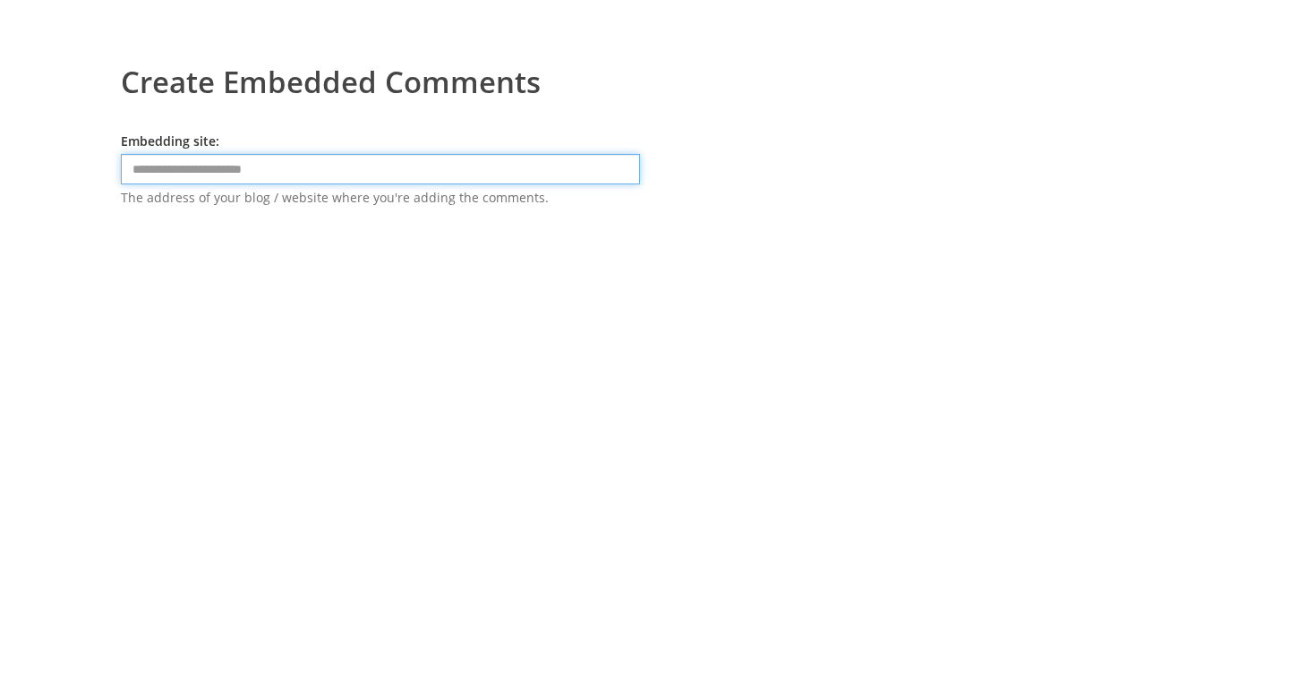
click at [433, 176] on input "text" at bounding box center [380, 169] width 519 height 30
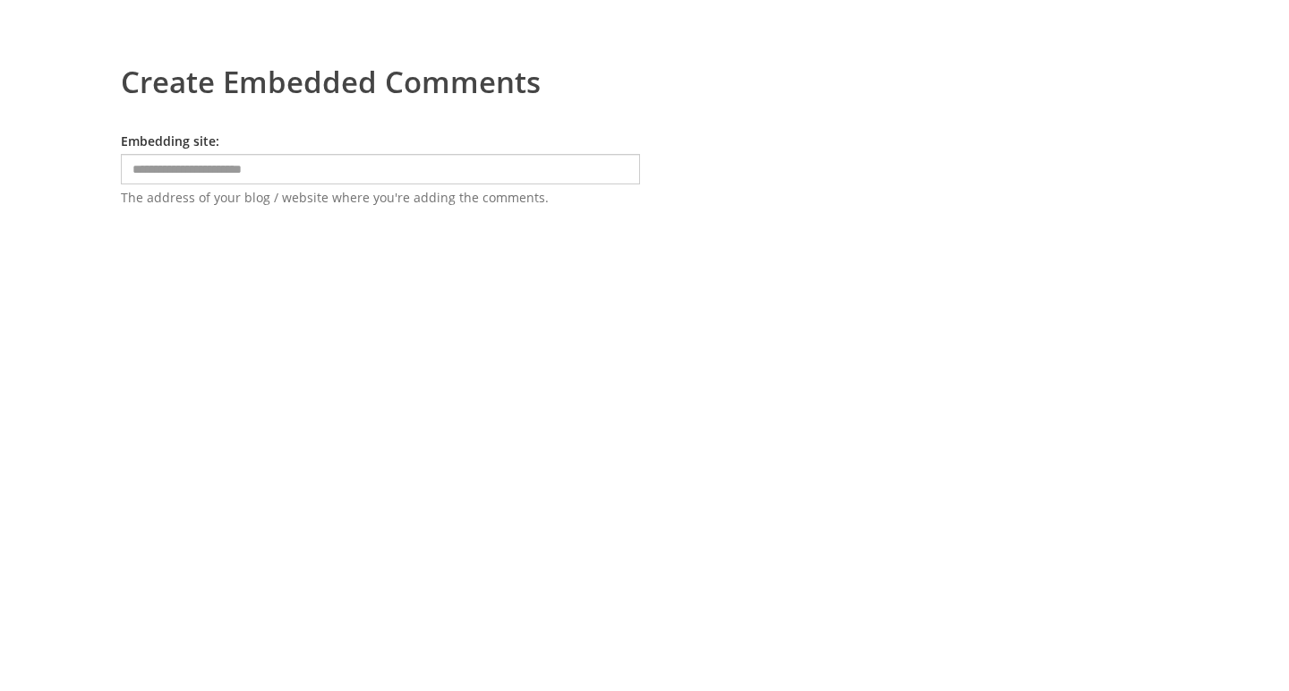
click at [397, 200] on span "The address of your blog / website where you're adding the comments." at bounding box center [380, 197] width 519 height 17
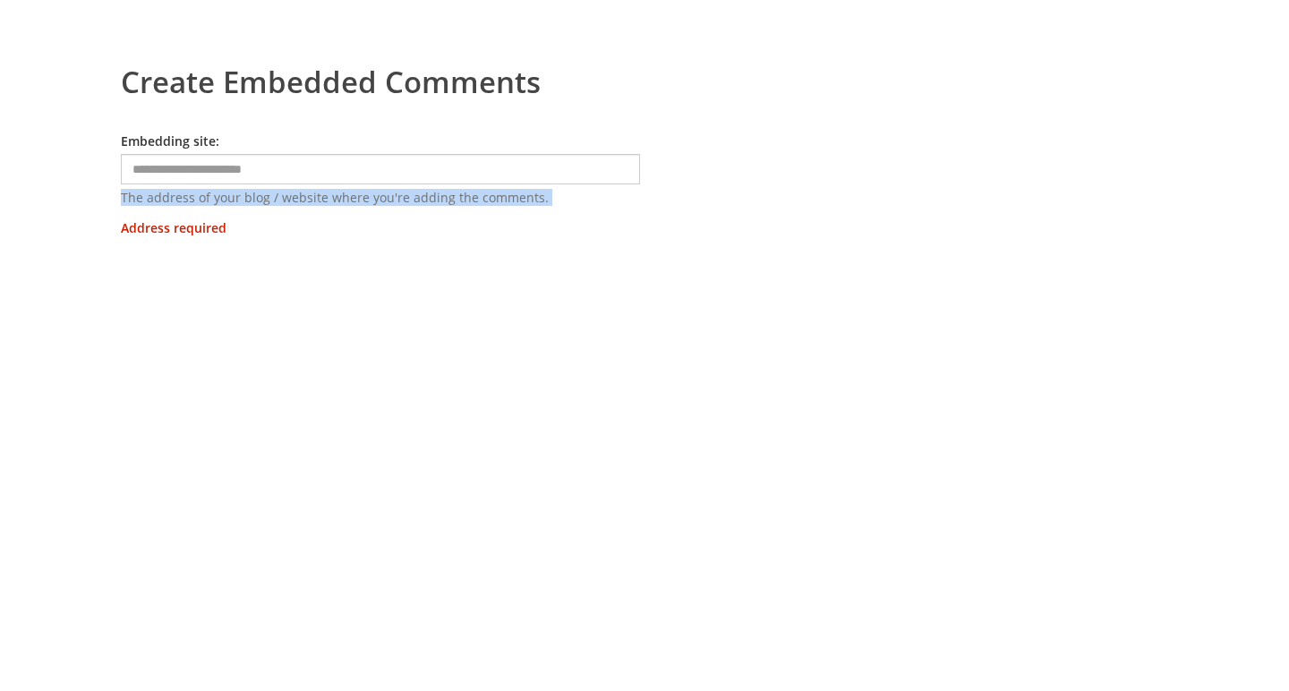
click at [397, 200] on span "The address of your blog / website where you're adding the comments." at bounding box center [380, 197] width 519 height 17
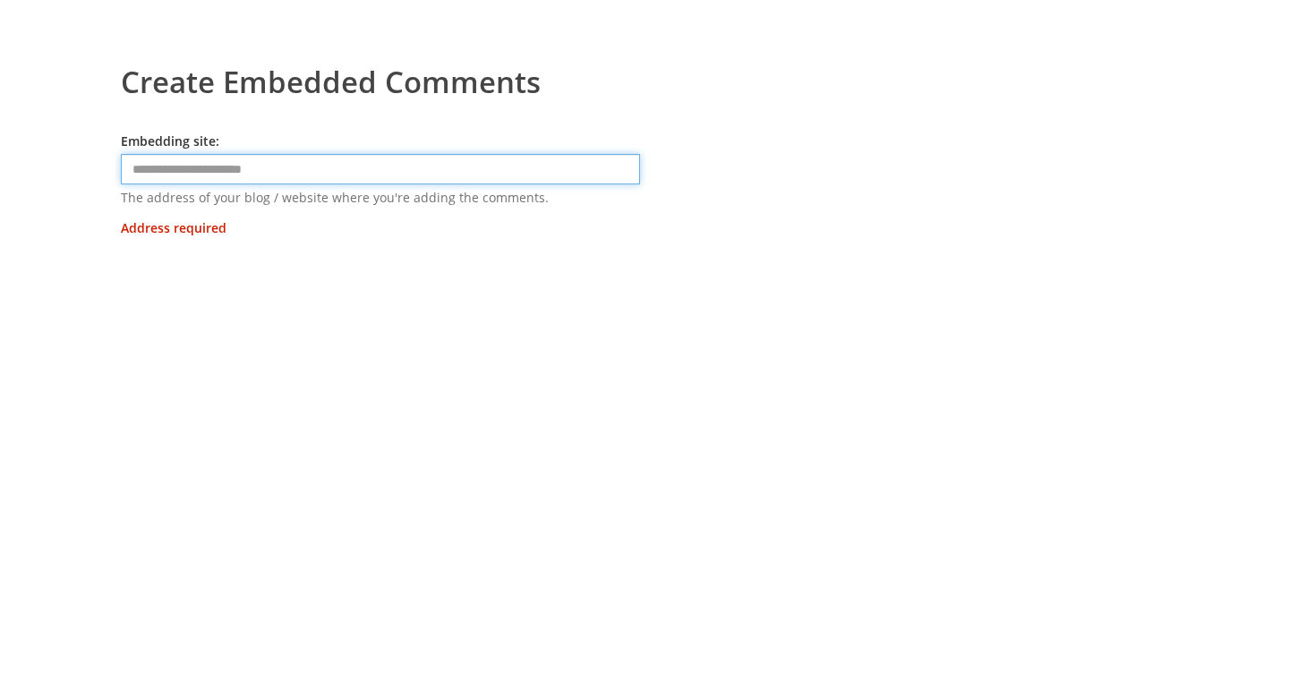
click at [349, 165] on input "text" at bounding box center [380, 169] width 519 height 30
type input "*"
type input "**********"
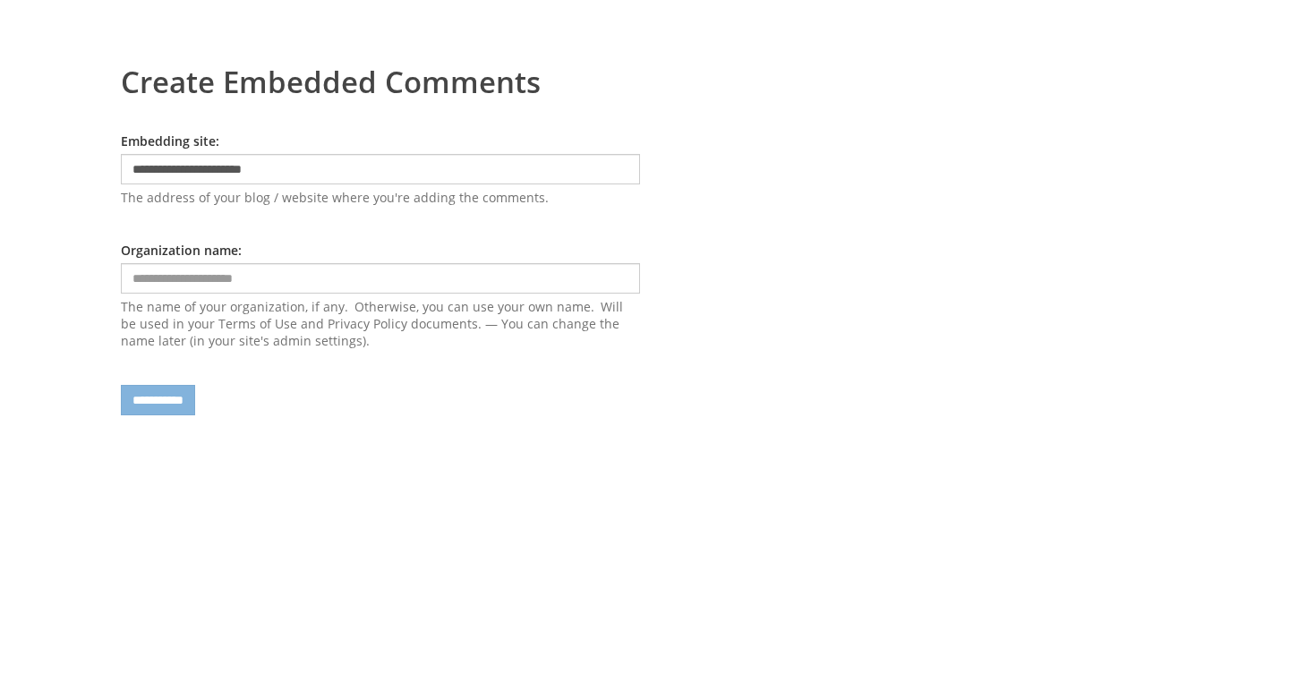
click at [159, 261] on form "**********" at bounding box center [380, 273] width 519 height 283
type input "**********"
click at [175, 406] on input "**********" at bounding box center [158, 400] width 74 height 30
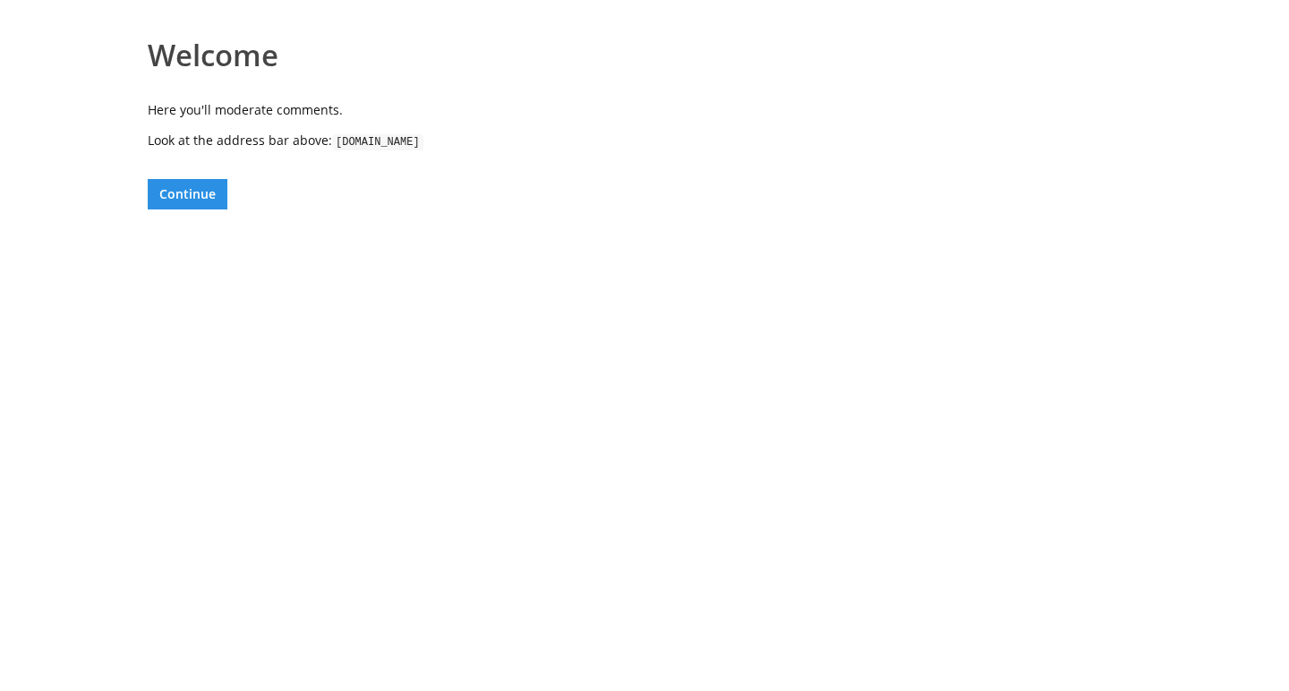
drag, startPoint x: 336, startPoint y: 141, endPoint x: 585, endPoint y: 141, distance: 249.7
click at [586, 141] on p "Look at the address bar above: [DOMAIN_NAME]" at bounding box center [649, 141] width 1002 height 18
copy p "[DOMAIN_NAME]"
click at [510, 227] on body "Welcome Here you'll moderate comments. Look at the address bar above: [DOMAIN_N…" at bounding box center [644, 345] width 1289 height 691
click at [423, 144] on code "[DOMAIN_NAME]" at bounding box center [377, 142] width 91 height 16
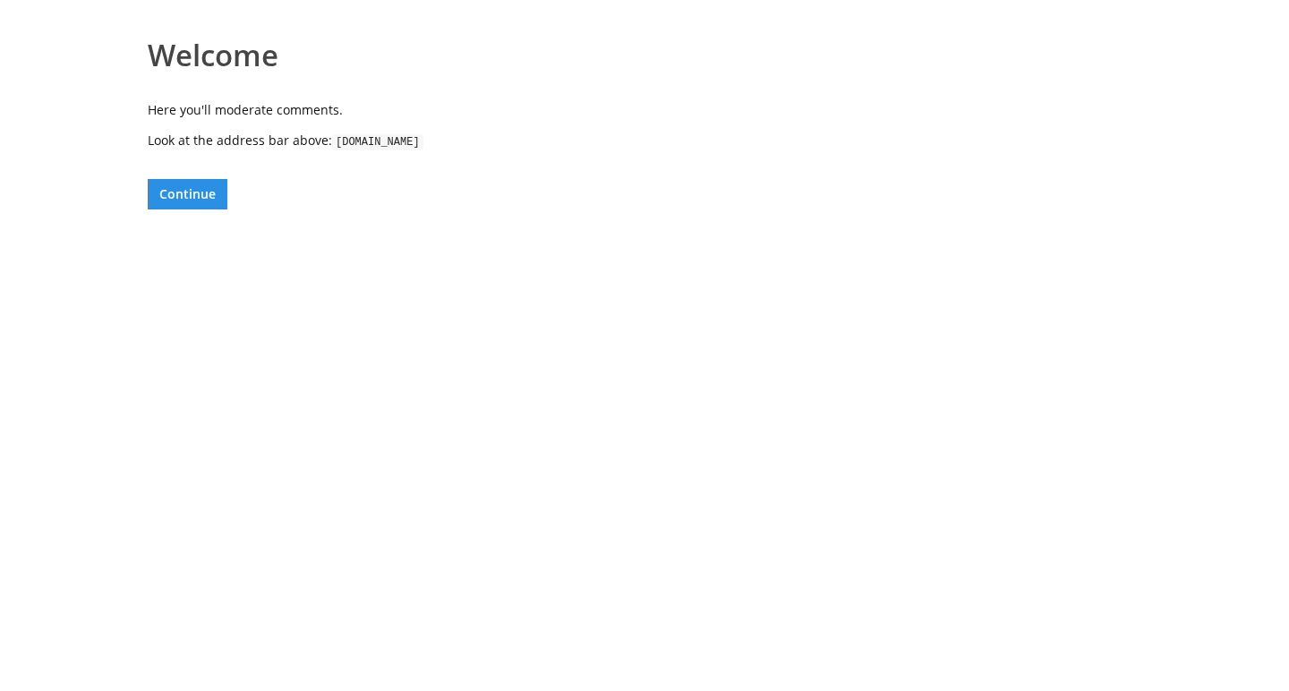
click at [423, 144] on code "[DOMAIN_NAME]" at bounding box center [377, 142] width 91 height 16
click at [197, 197] on button "Continue" at bounding box center [188, 194] width 80 height 30
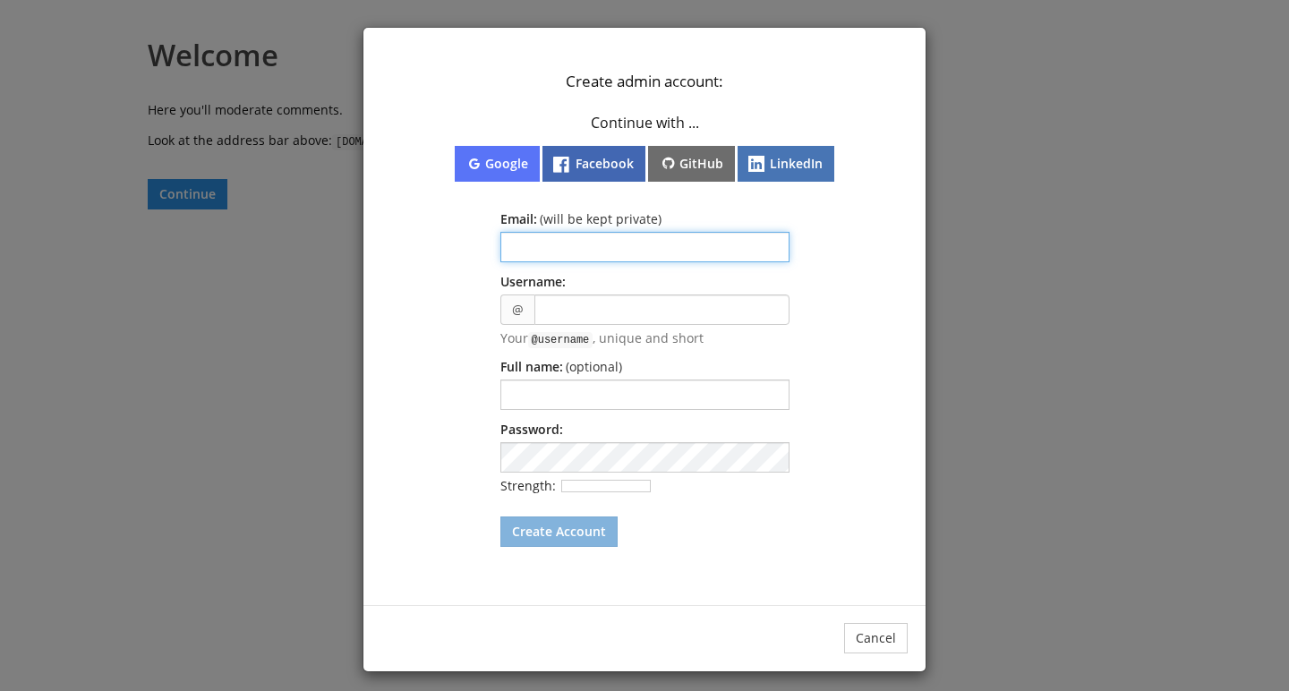
type input "*"
type input "**********"
click at [695, 158] on button "GitHub" at bounding box center [692, 164] width 88 height 36
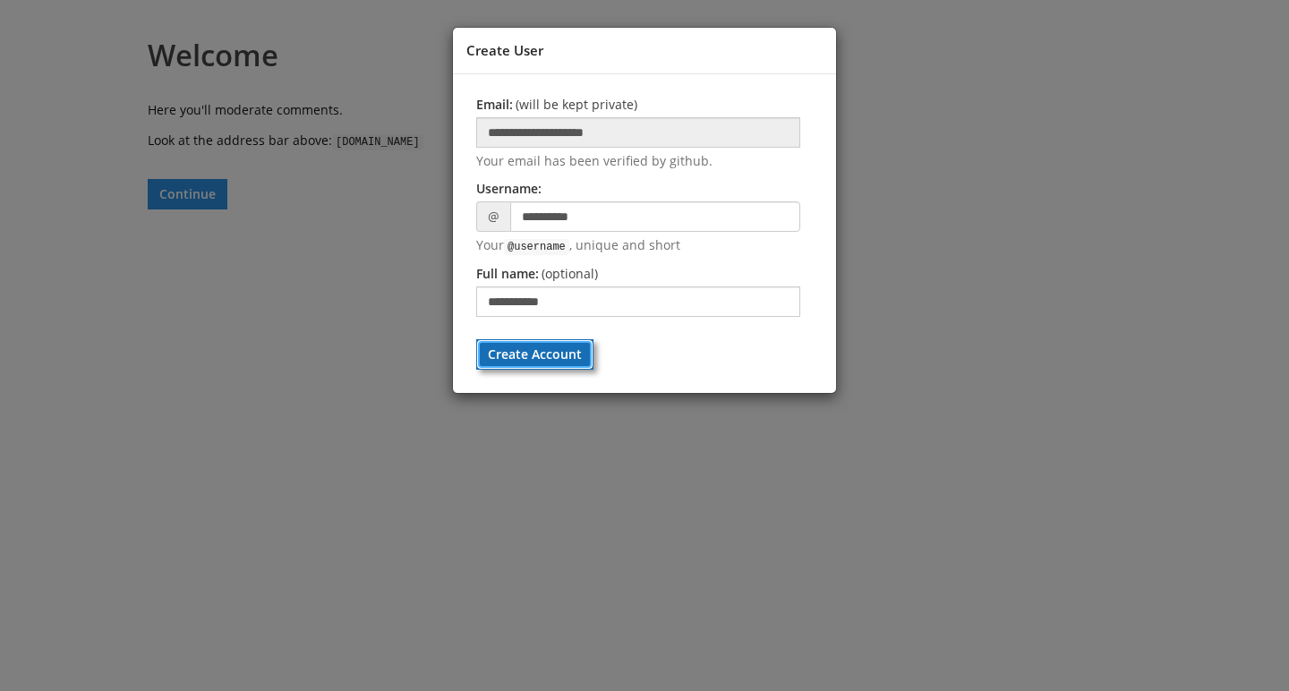
click at [569, 353] on button "Create Account" at bounding box center [534, 354] width 117 height 30
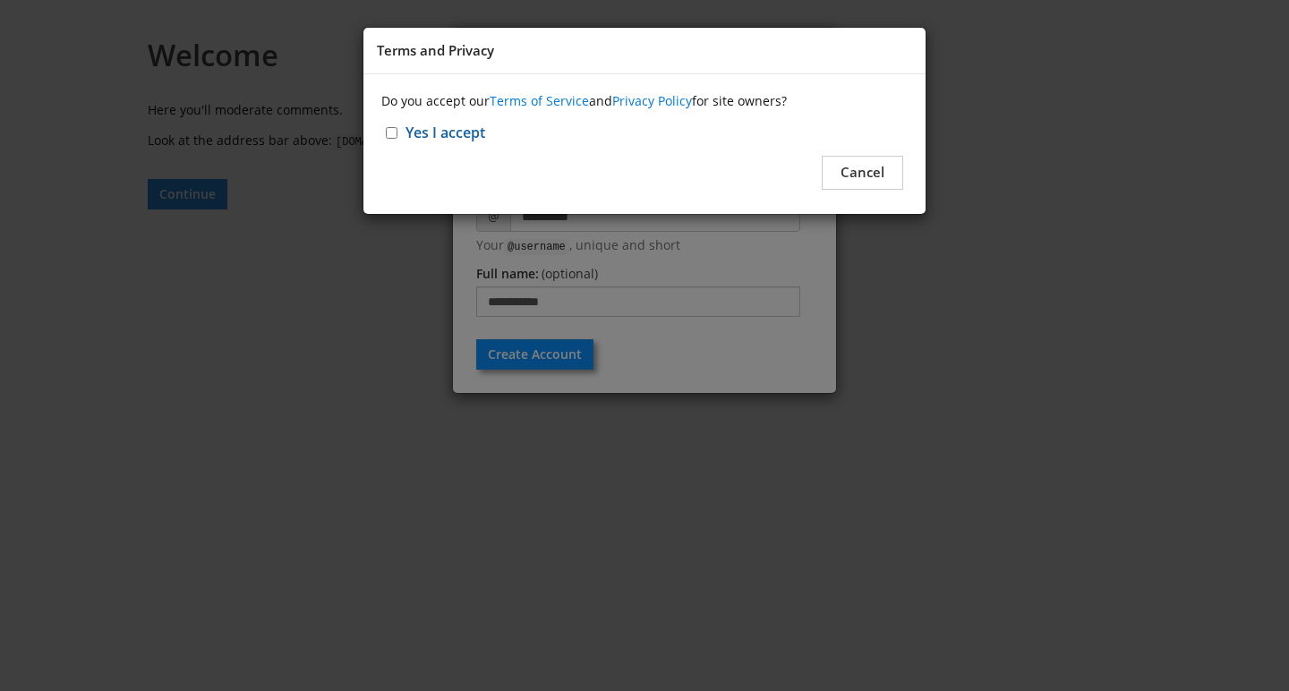
click at [391, 138] on input "Yes I accept" at bounding box center [392, 133] width 12 height 12
checkbox input "****"
click at [854, 166] on button "Continue" at bounding box center [854, 172] width 98 height 33
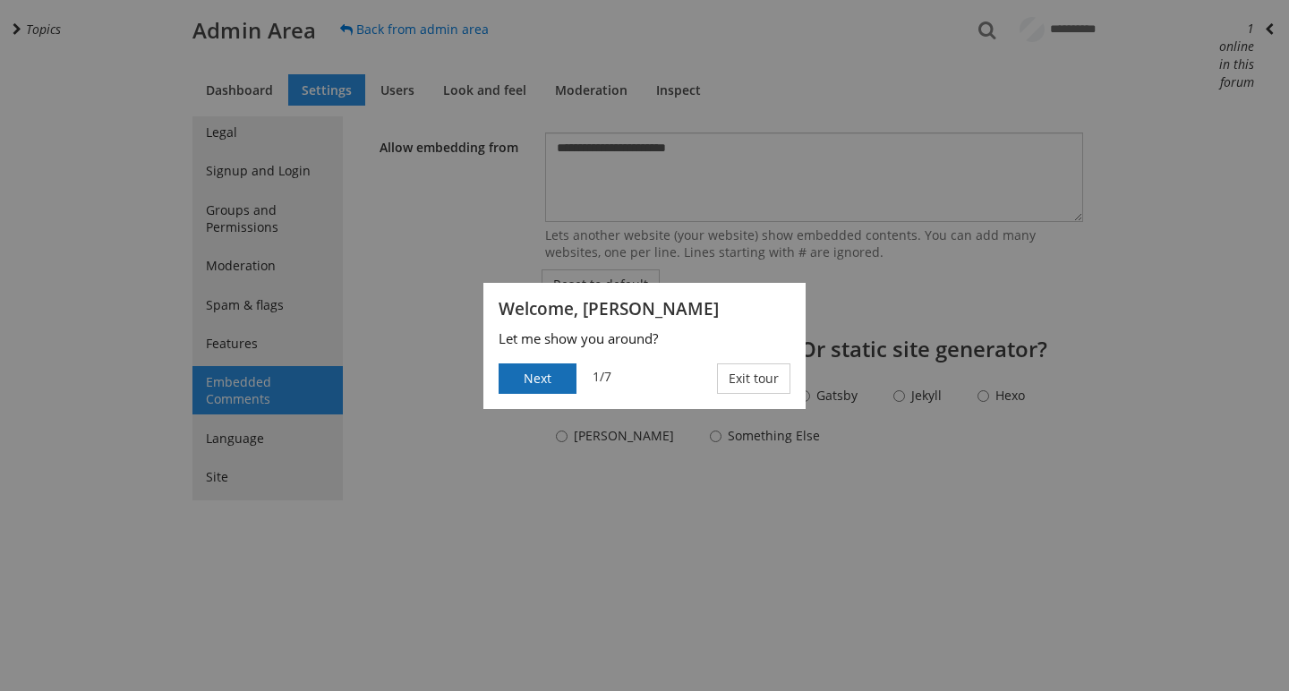
click at [566, 376] on button "Next" at bounding box center [538, 378] width 78 height 30
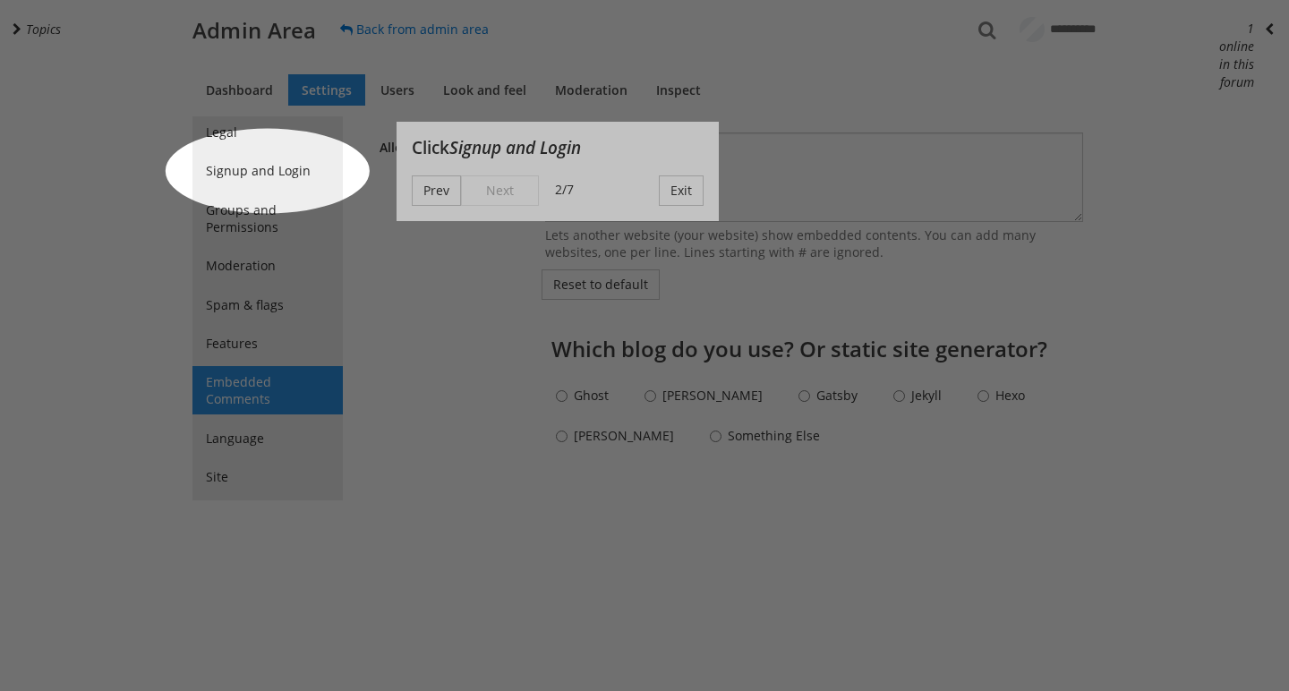
click at [473, 191] on div "Prev Next 2/7 Exit" at bounding box center [558, 190] width 292 height 30
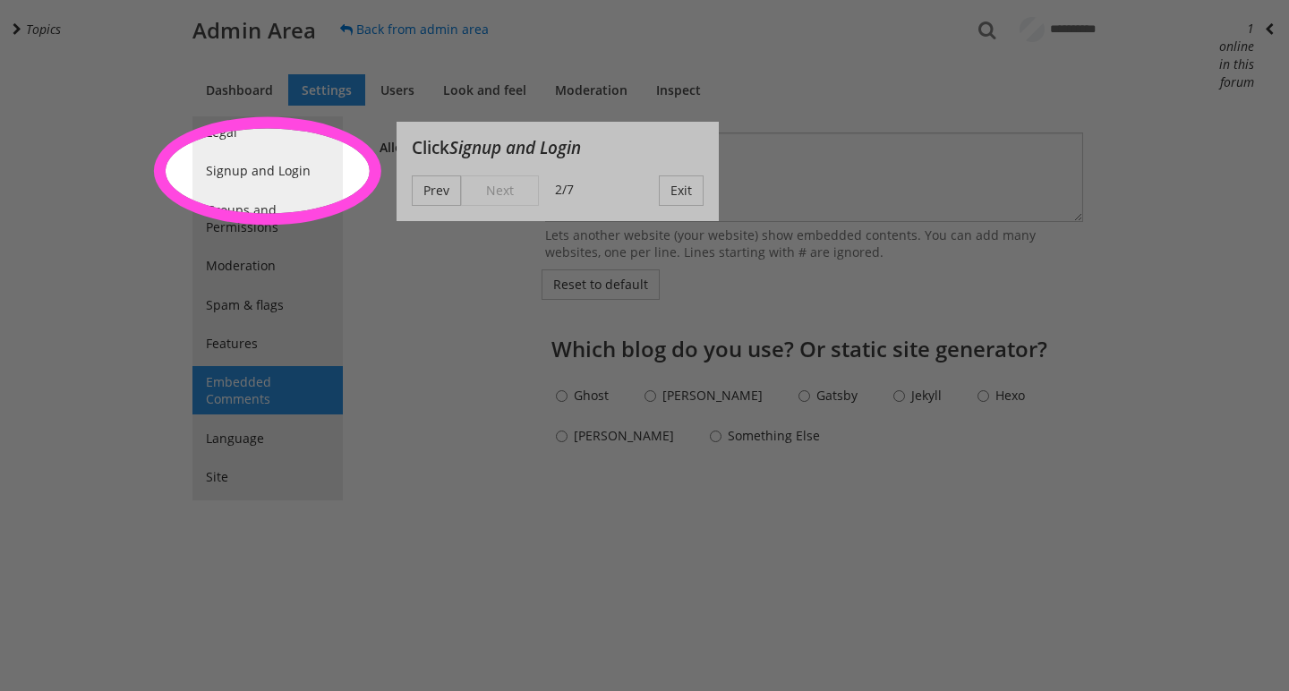
click at [226, 132] on div at bounding box center [644, 78] width 1289 height 156
click at [452, 200] on button "Prev" at bounding box center [436, 190] width 49 height 30
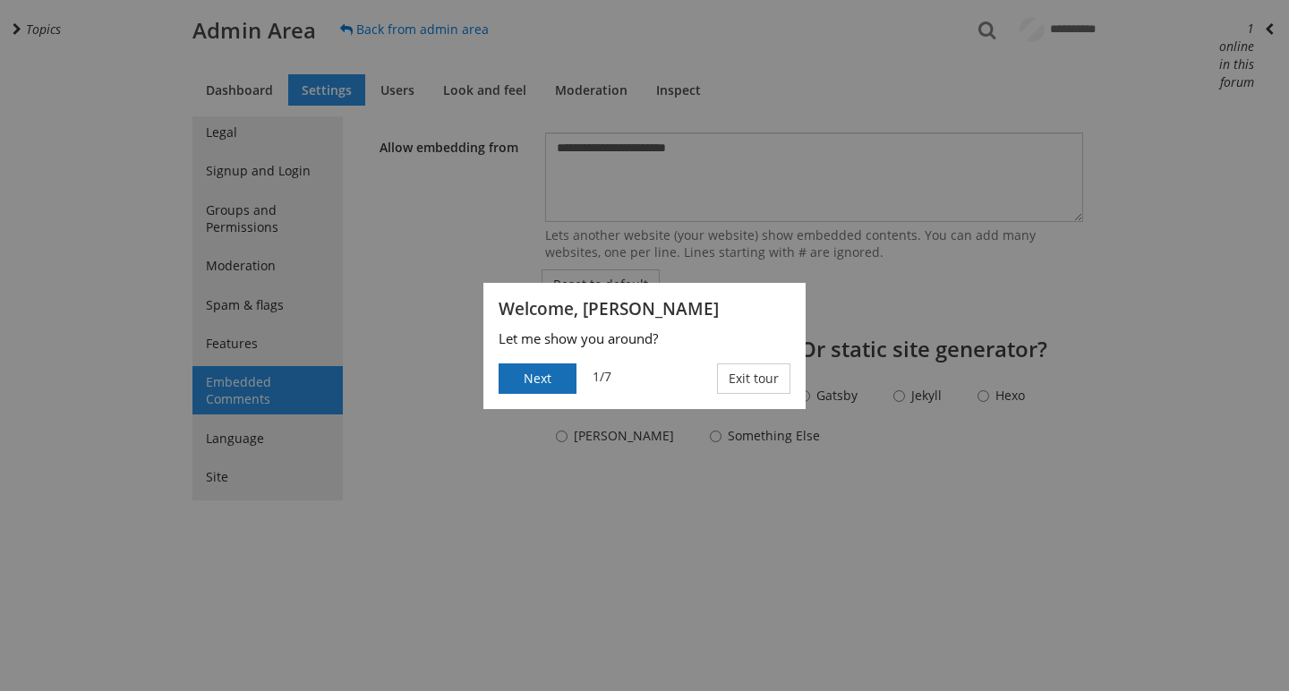
click at [537, 372] on button "Next" at bounding box center [538, 378] width 78 height 30
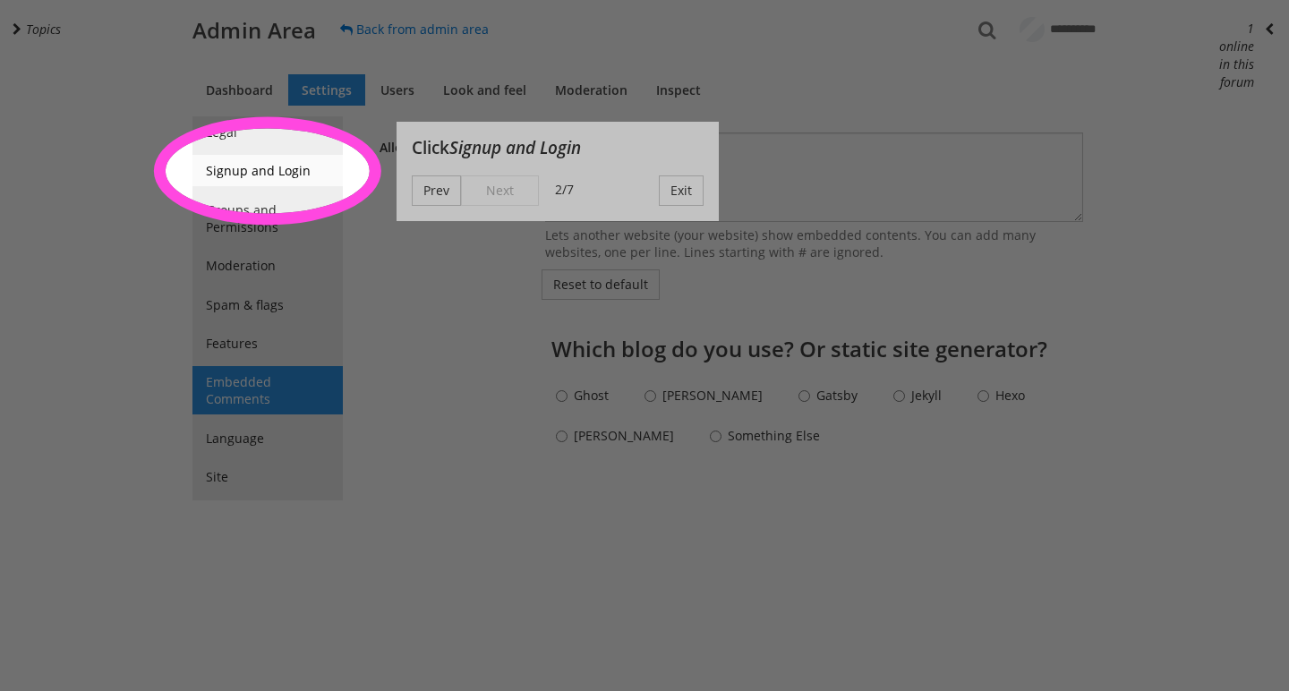
click at [271, 171] on link "Signup and Login" at bounding box center [267, 170] width 150 height 31
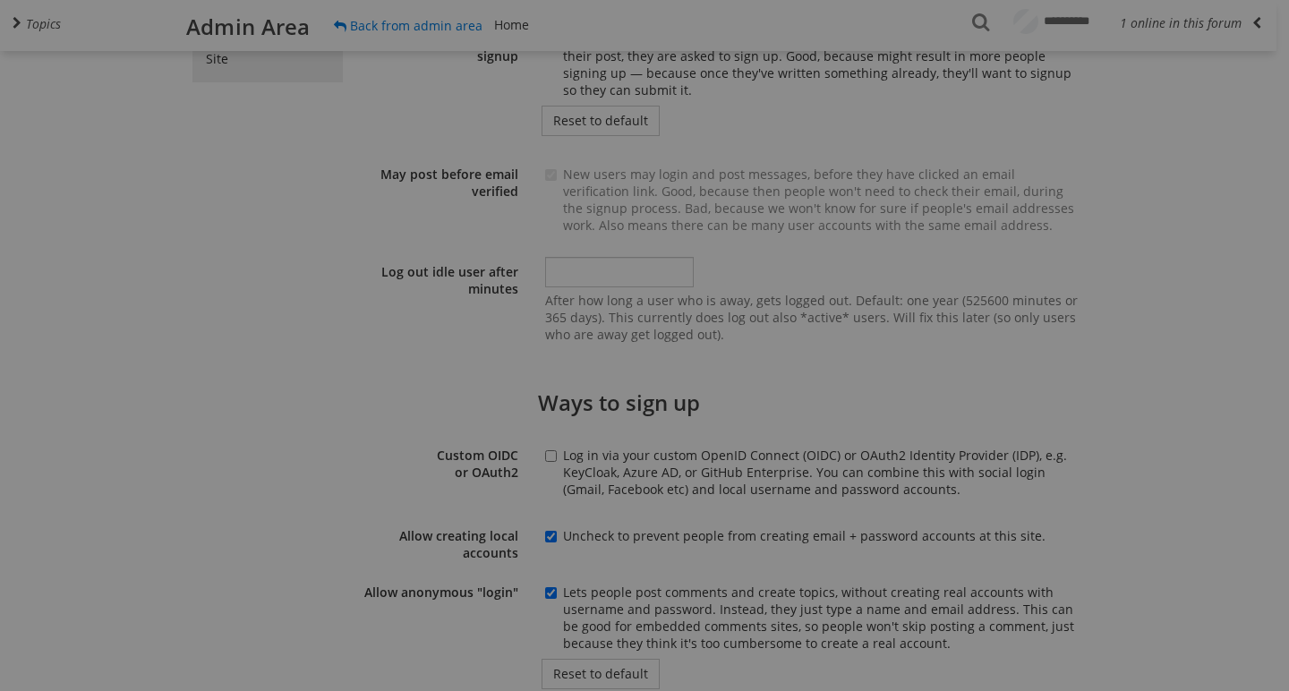
scroll to position [589, 0]
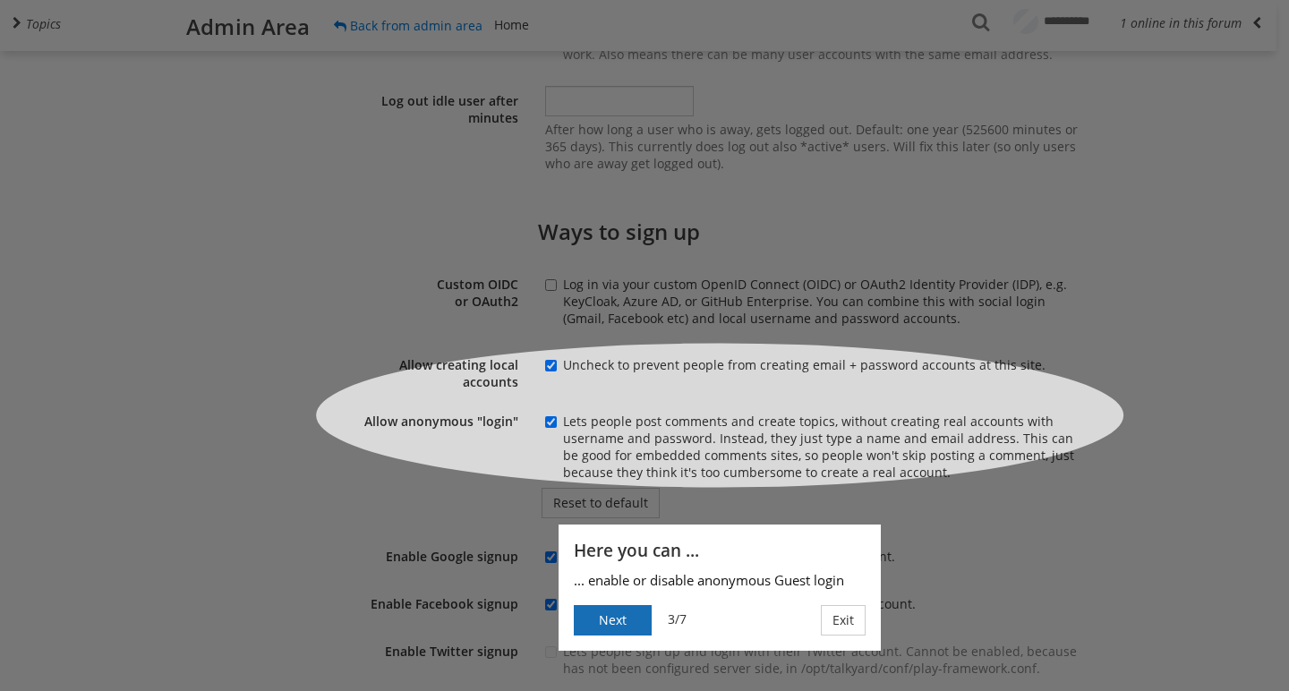
click at [629, 618] on button "Next" at bounding box center [613, 620] width 78 height 30
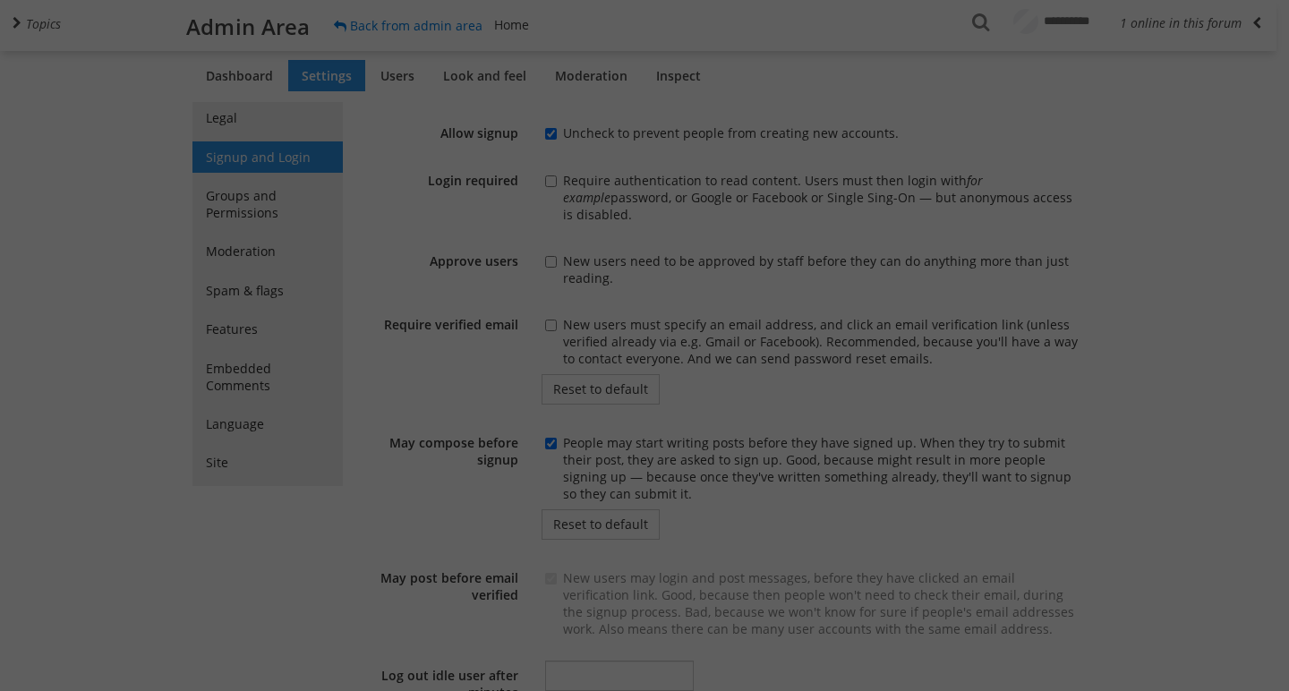
scroll to position [0, 0]
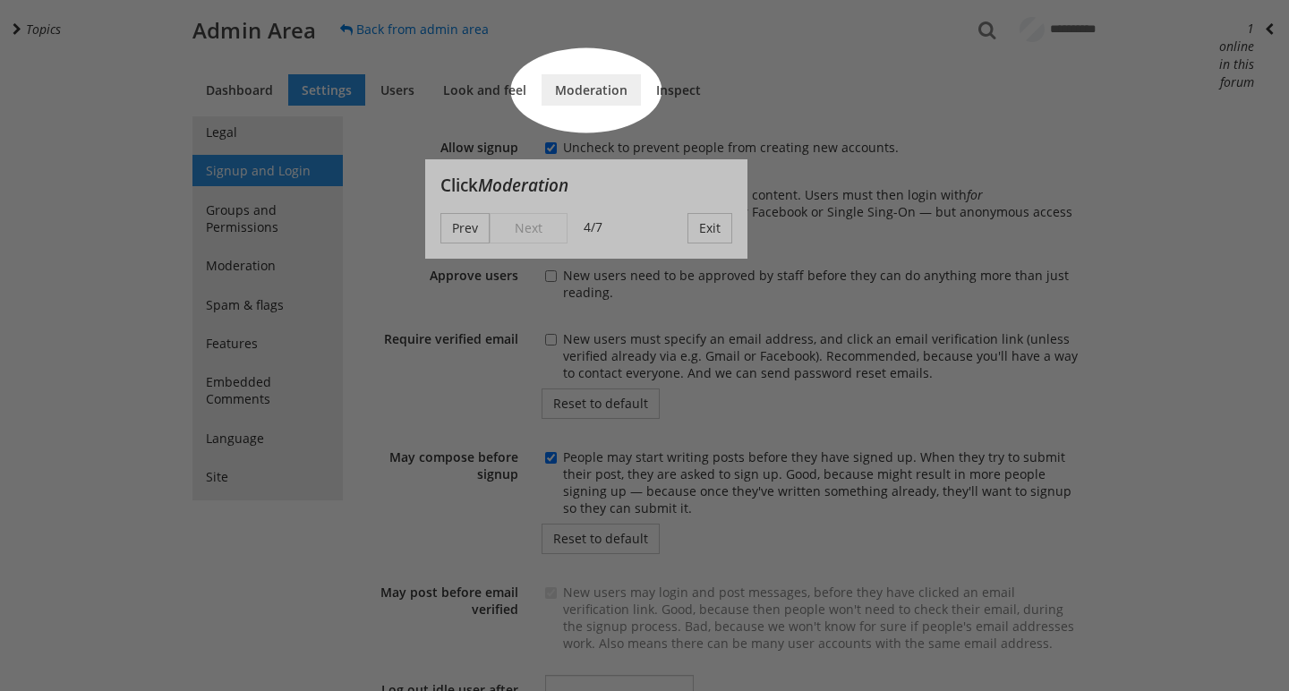
click at [578, 93] on link "Moderation" at bounding box center [590, 89] width 99 height 31
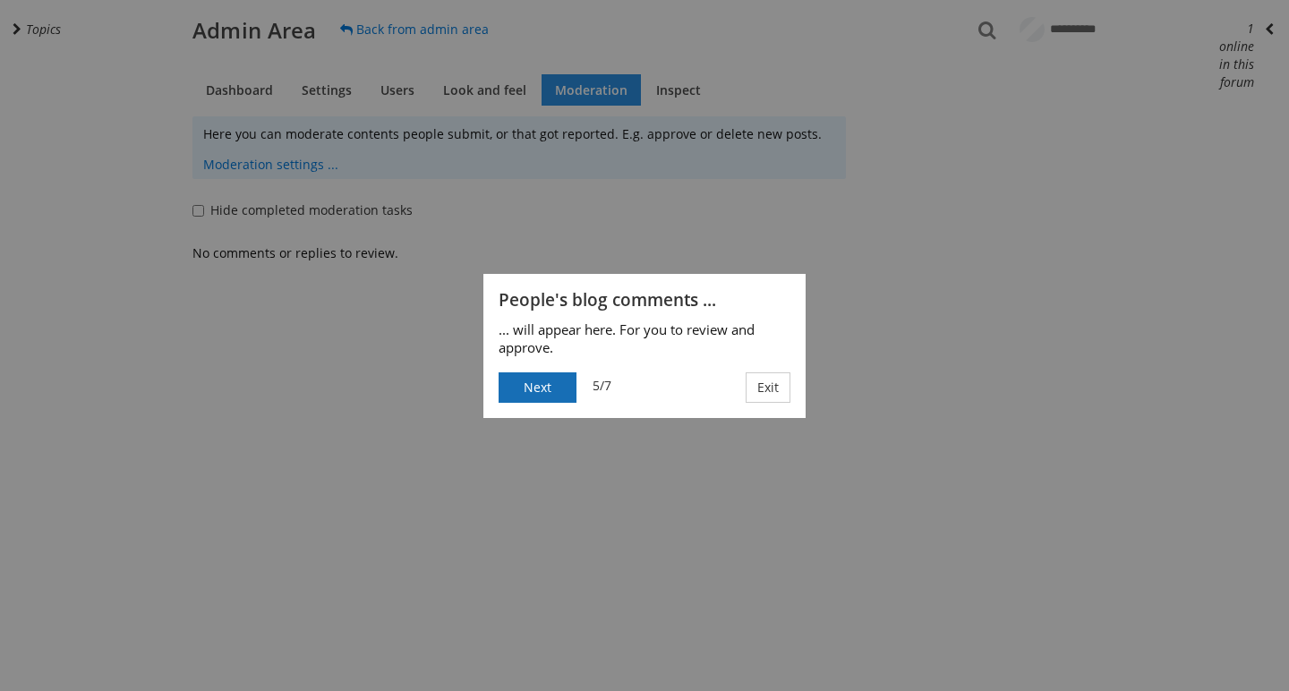
click at [547, 385] on button "Next" at bounding box center [538, 387] width 78 height 30
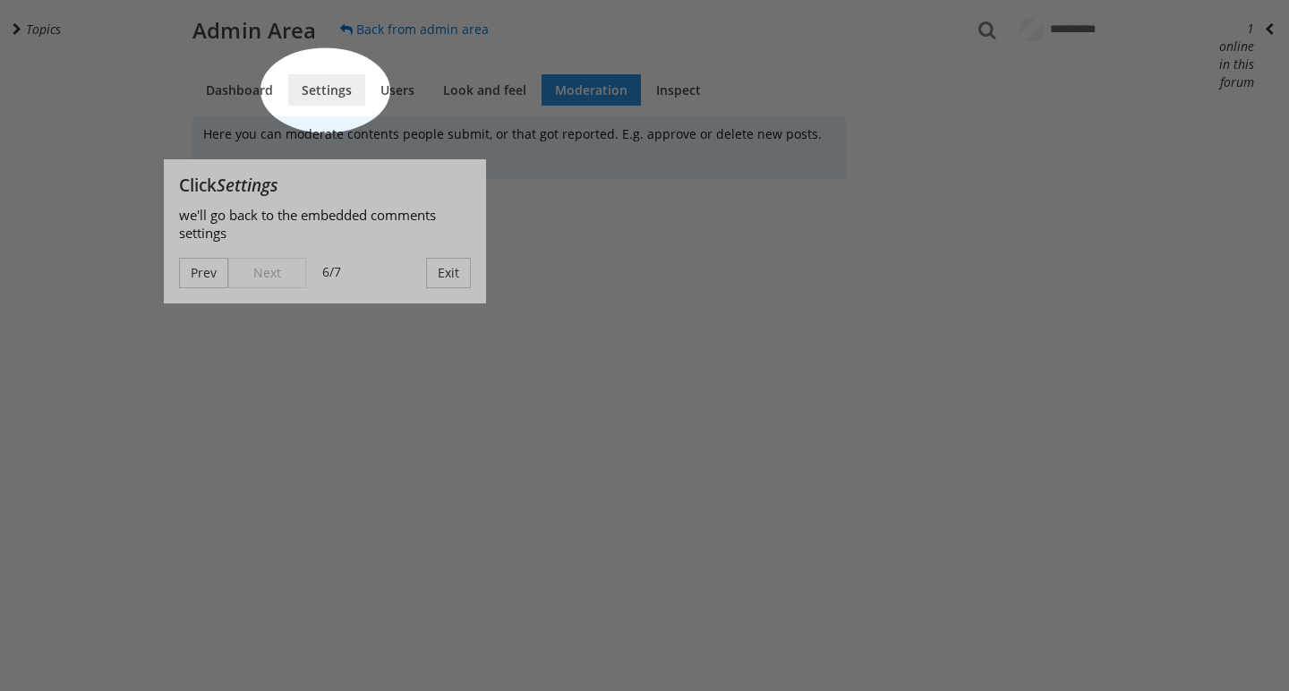
click at [338, 76] on link "Settings" at bounding box center [326, 89] width 77 height 31
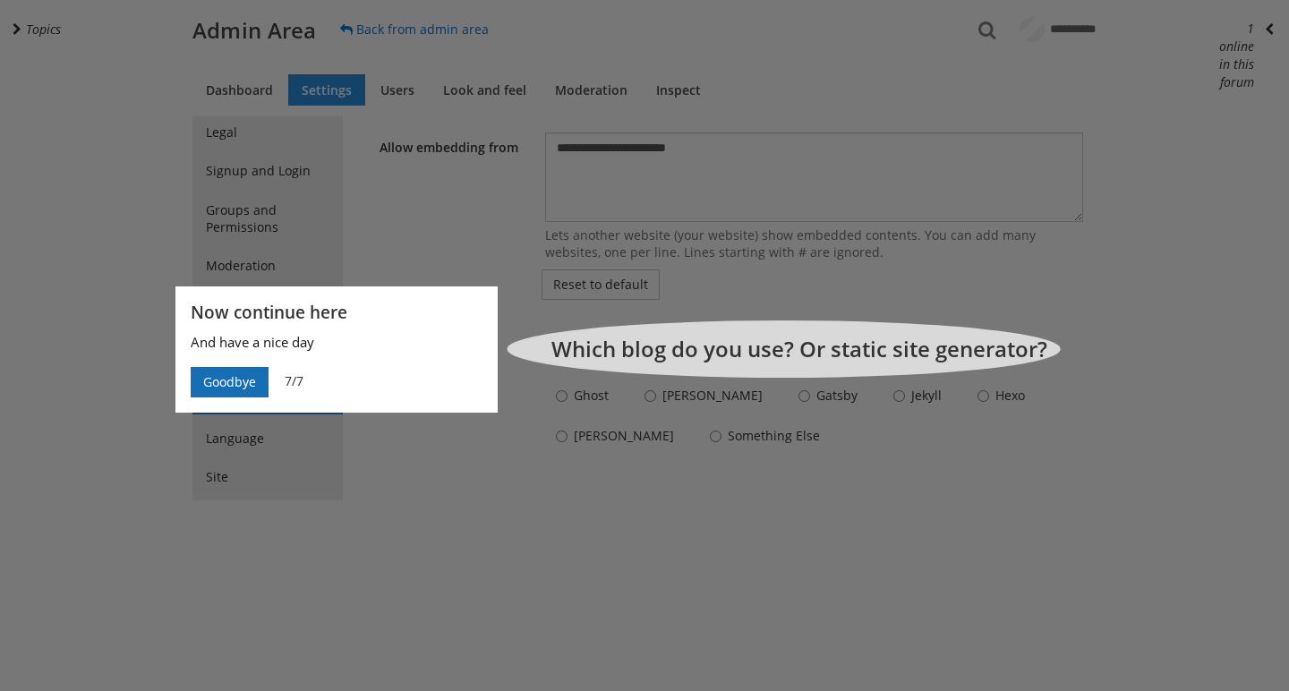
click at [235, 396] on button "Goodbye" at bounding box center [230, 382] width 78 height 30
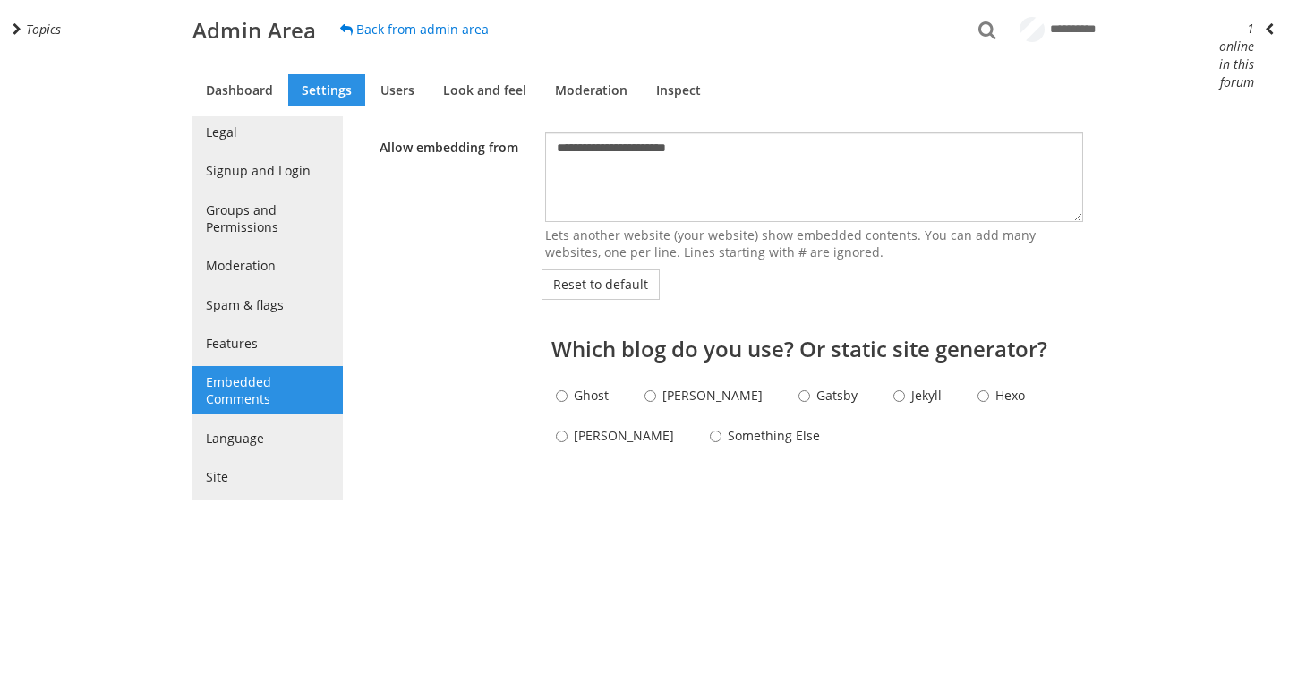
click at [780, 352] on h2 "Which blog do you use? Or static site generator?" at bounding box center [810, 348] width 518 height 21
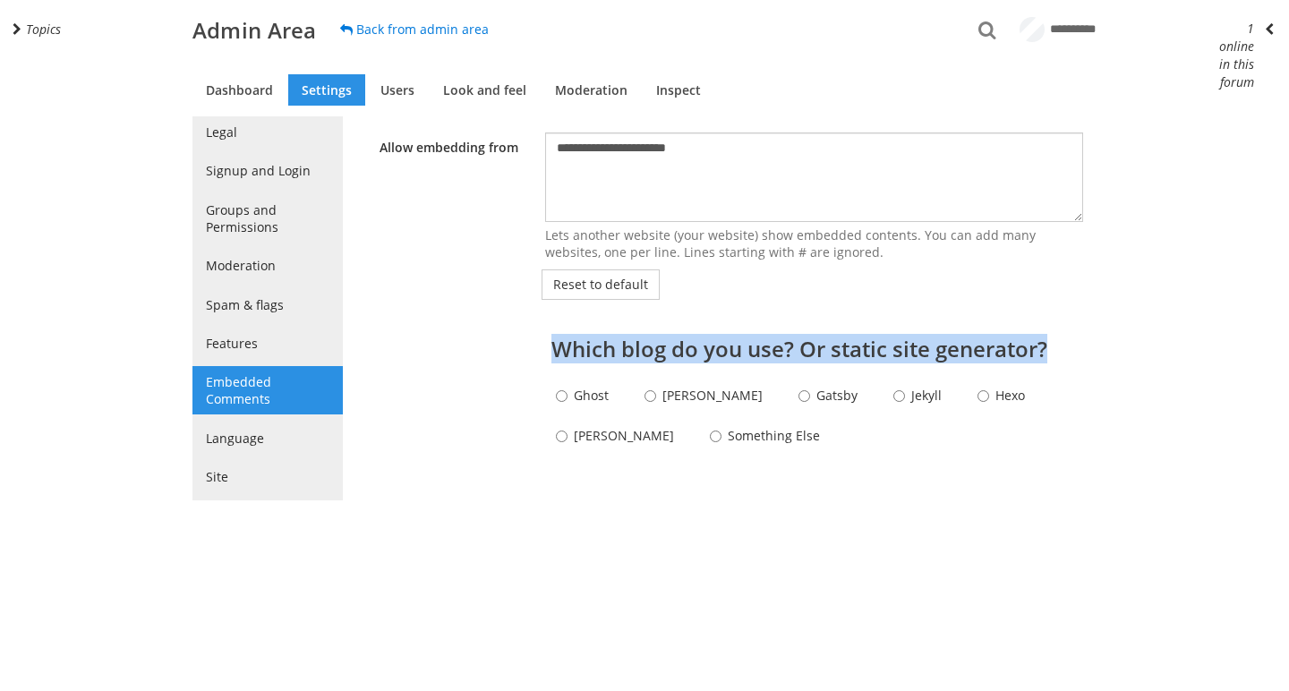
click at [780, 352] on h2 "Which blog do you use? Or static site generator?" at bounding box center [810, 348] width 518 height 21
click at [241, 101] on link "Dashboard" at bounding box center [239, 89] width 94 height 31
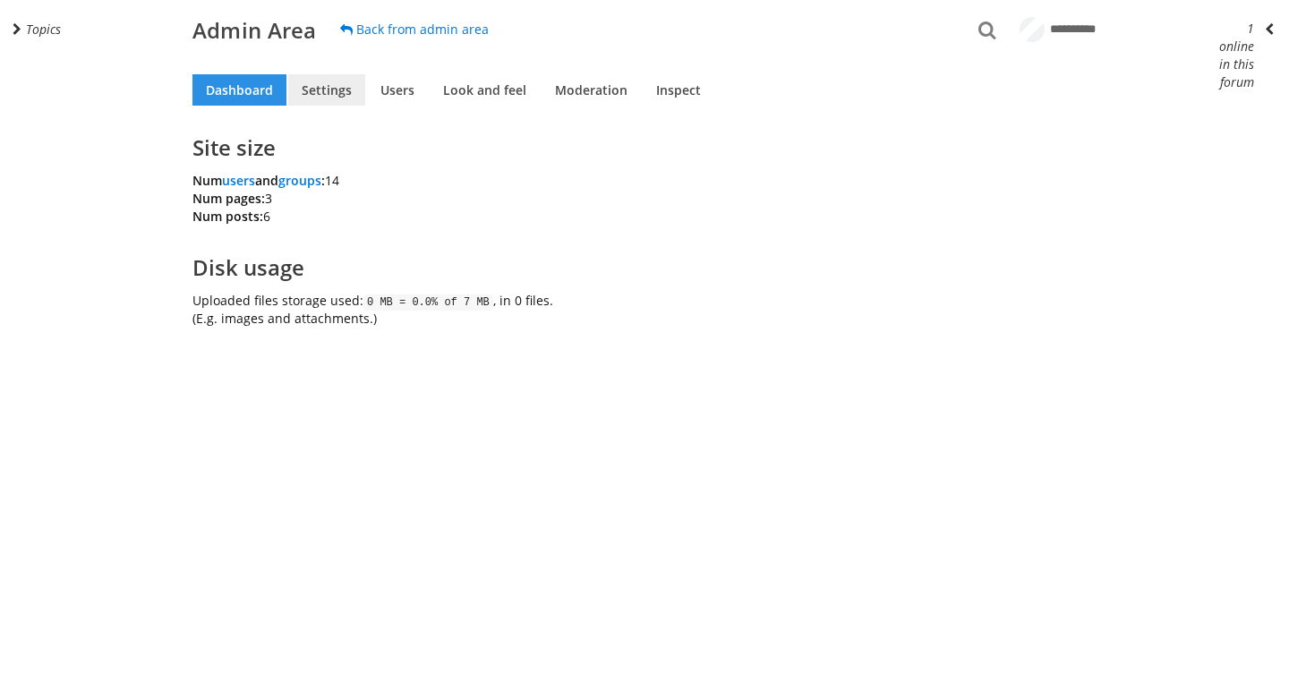
click at [328, 98] on link "Settings" at bounding box center [326, 89] width 77 height 31
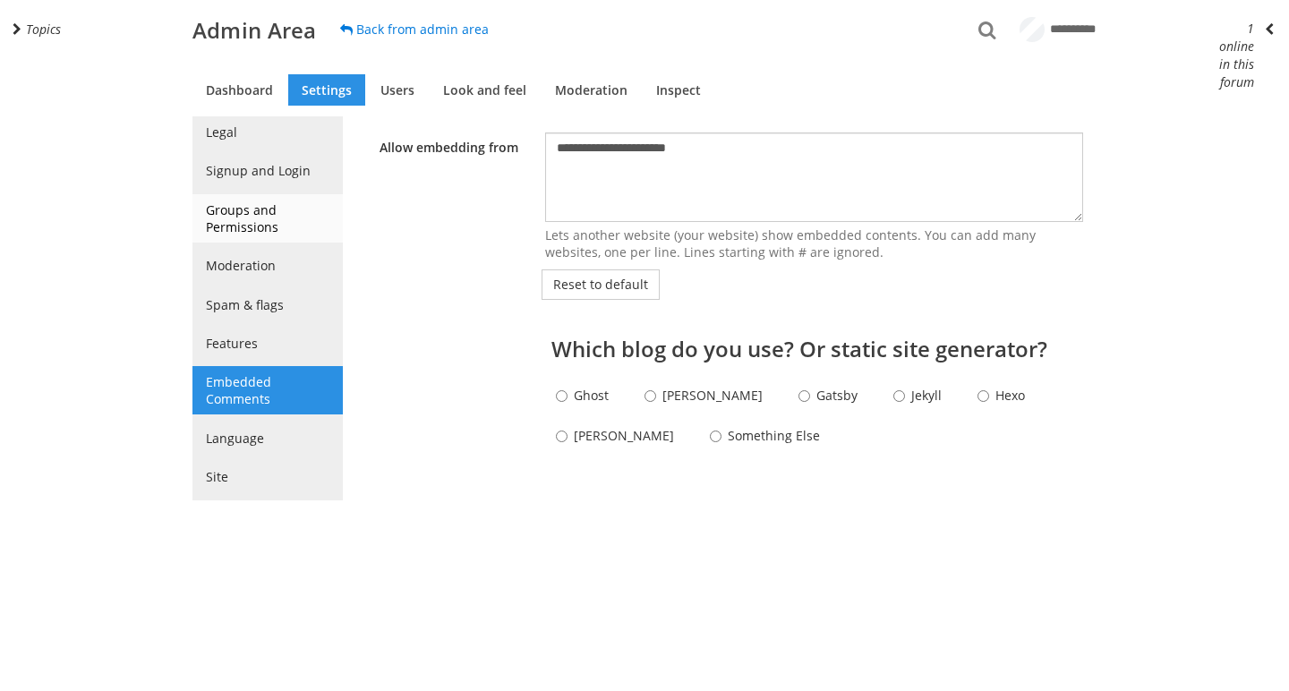
click at [268, 230] on link "Groups and Permissions" at bounding box center [267, 218] width 150 height 48
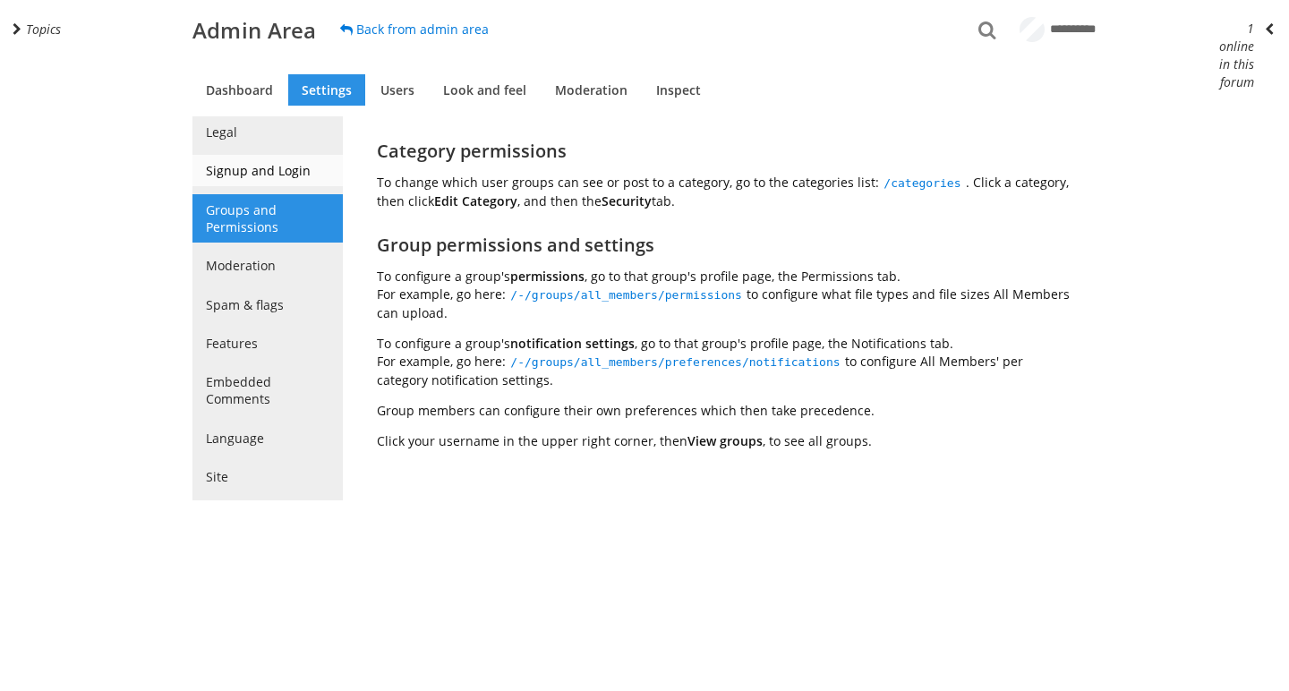
click at [284, 183] on link "Signup and Login" at bounding box center [267, 170] width 150 height 31
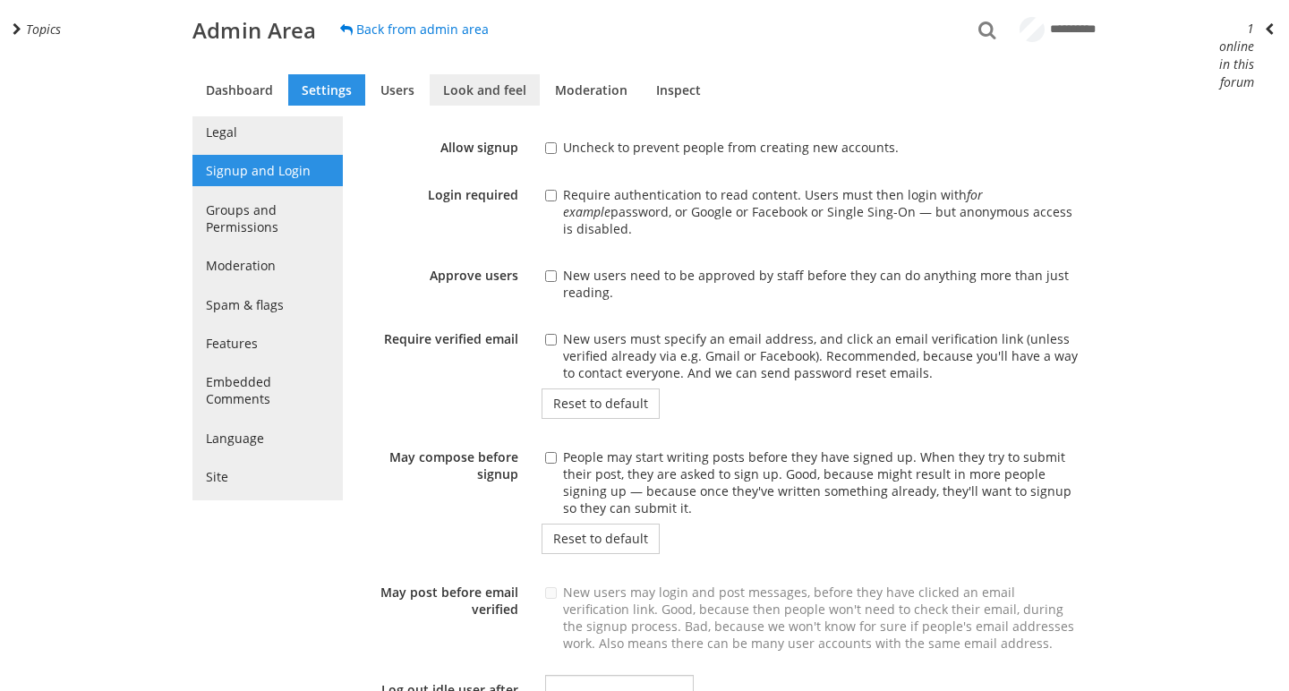
click at [477, 103] on link "Look and feel" at bounding box center [485, 89] width 110 height 31
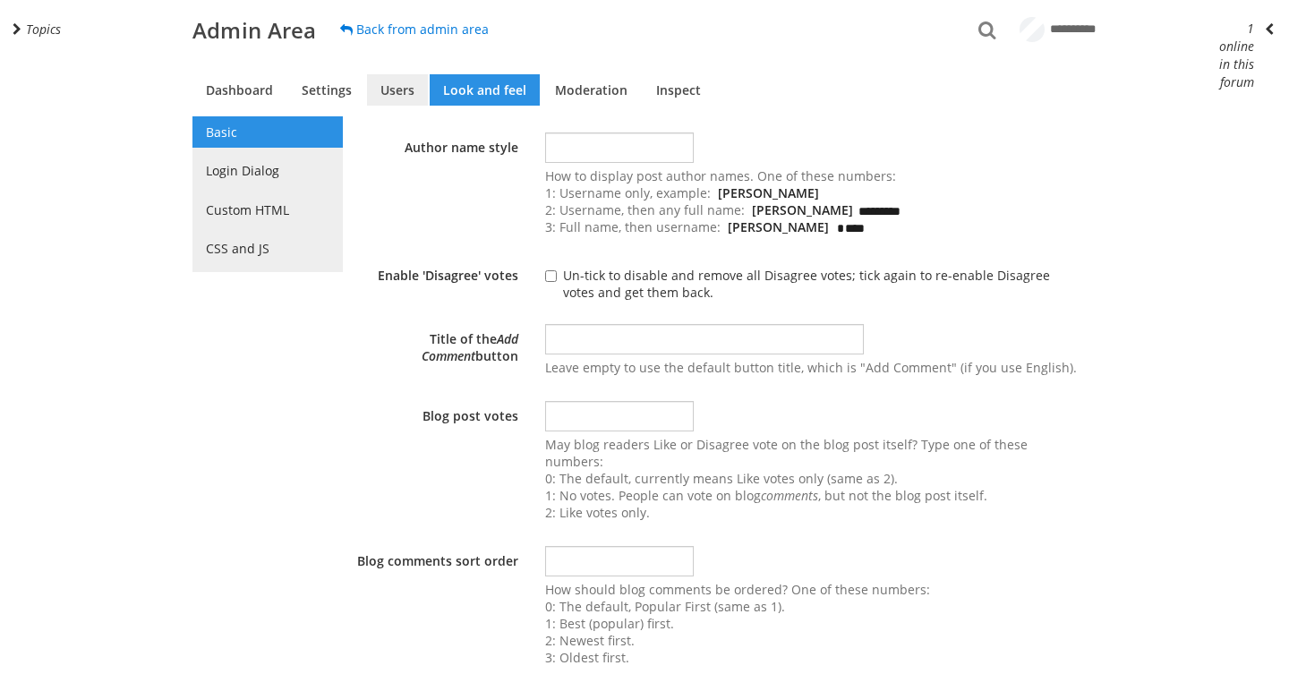
click at [409, 89] on link "Users" at bounding box center [397, 89] width 61 height 31
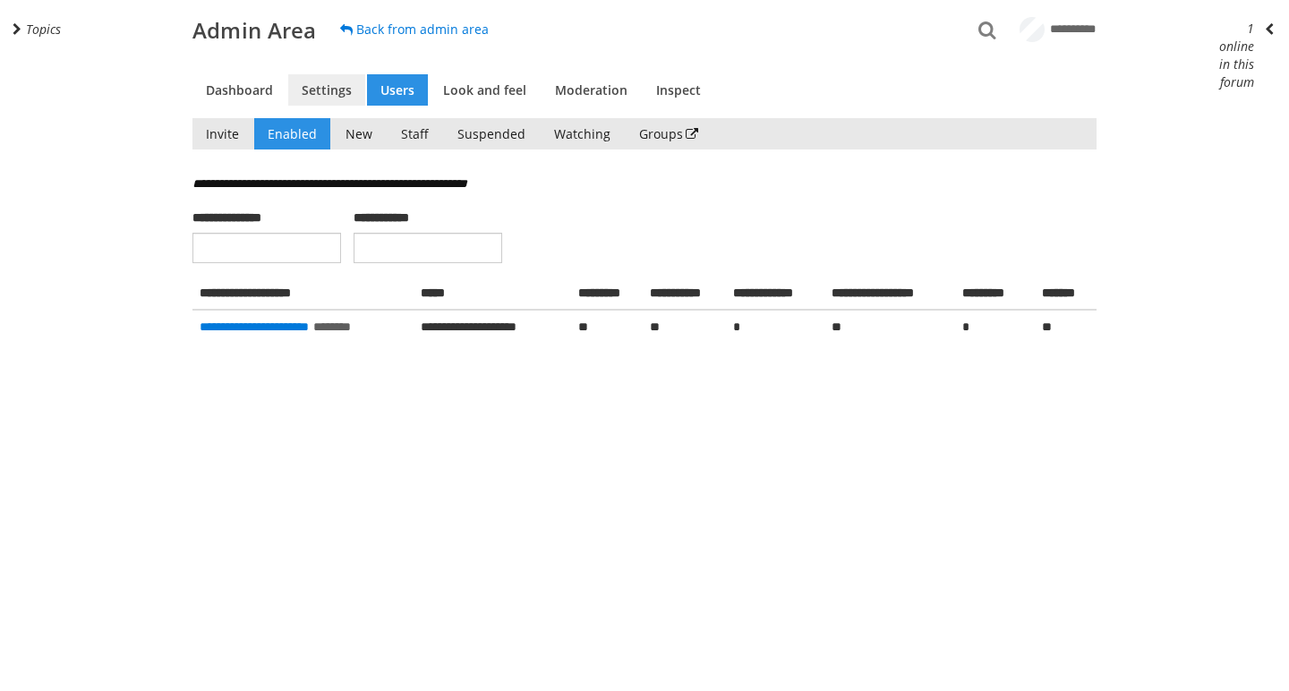
click at [321, 95] on link "Settings" at bounding box center [326, 89] width 77 height 31
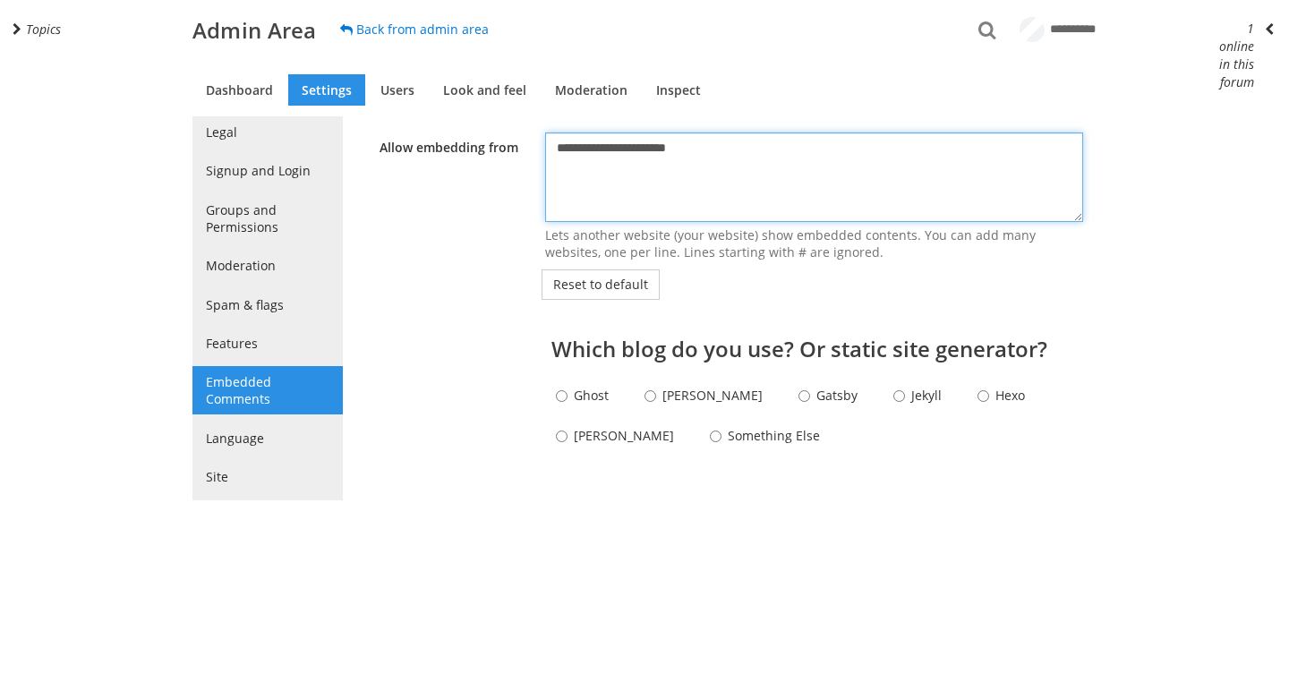
click at [588, 167] on textarea "**********" at bounding box center [814, 176] width 538 height 89
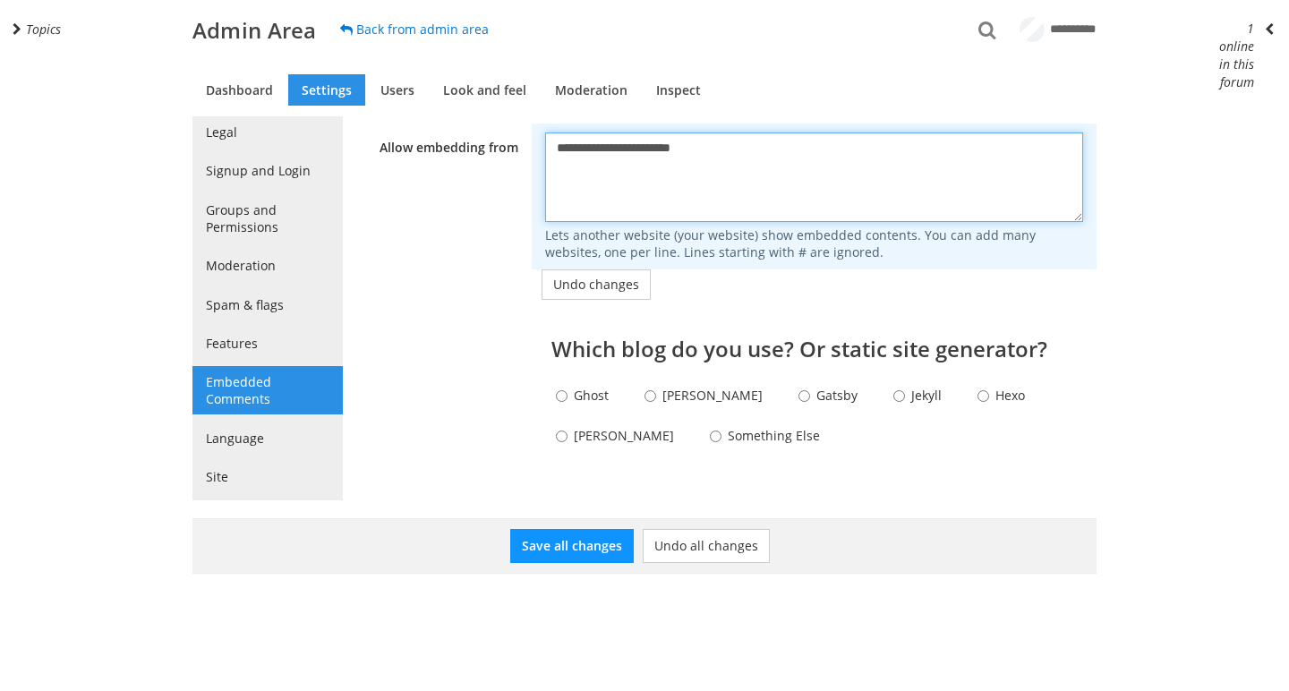
paste textarea "**********"
type textarea "**********"
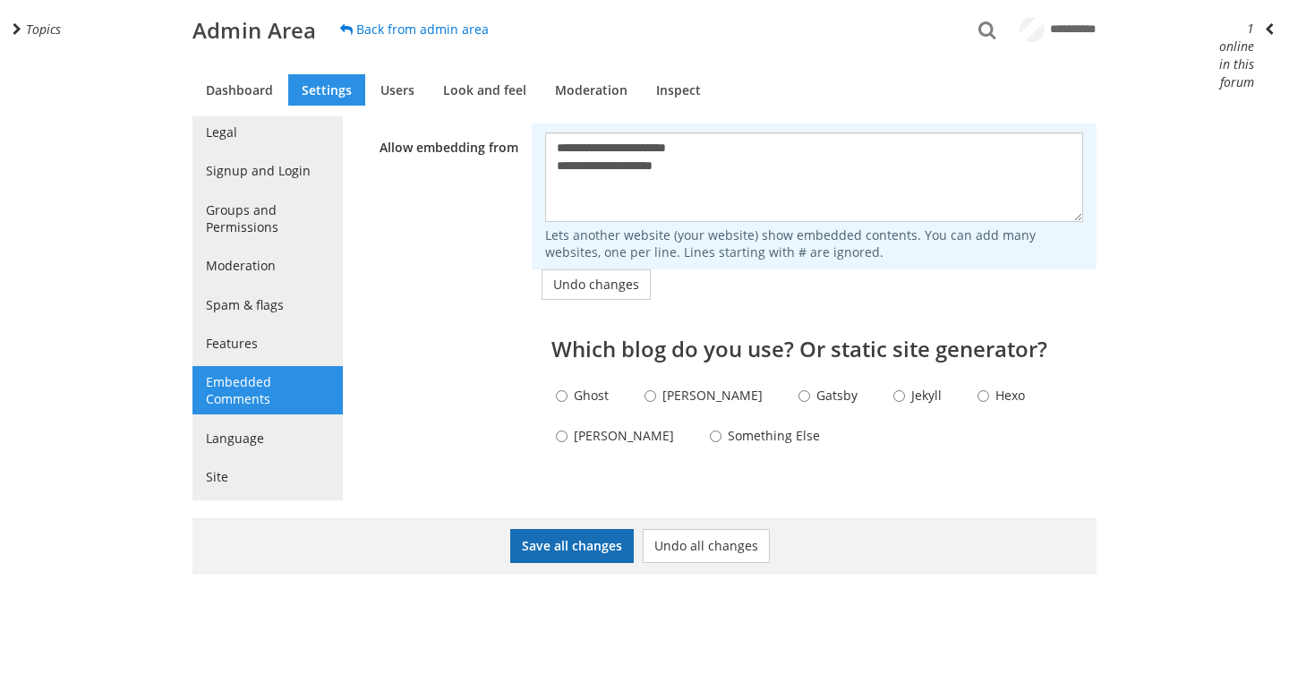
click at [542, 561] on button "Save all changes" at bounding box center [572, 546] width 124 height 34
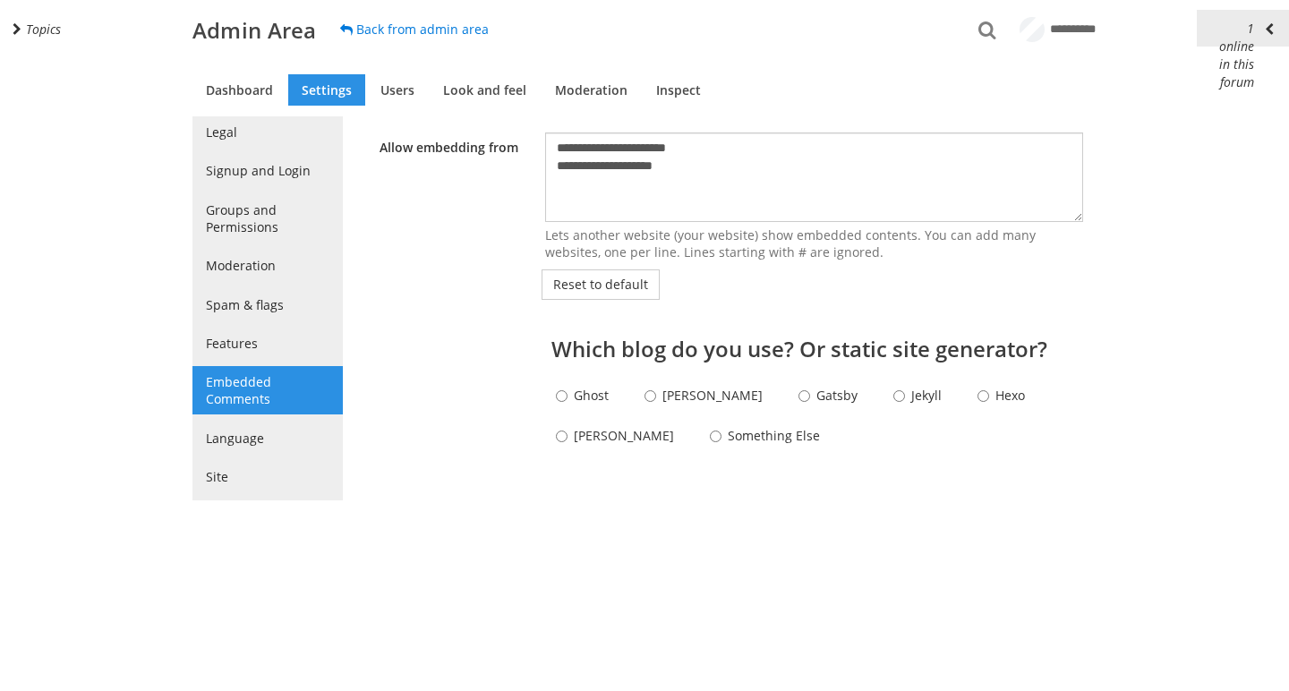
click at [1259, 24] on button "1 online in this forum 1" at bounding box center [1243, 28] width 92 height 37
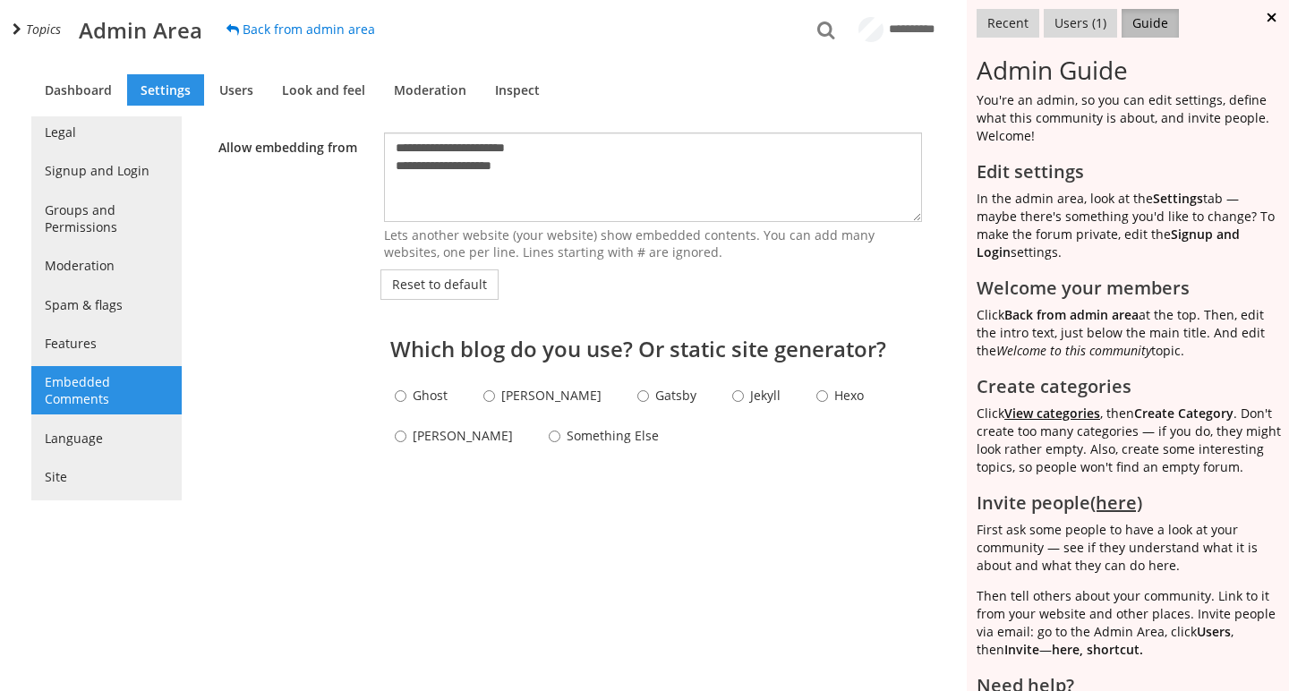
click at [1281, 16] on button at bounding box center [1273, 17] width 30 height 35
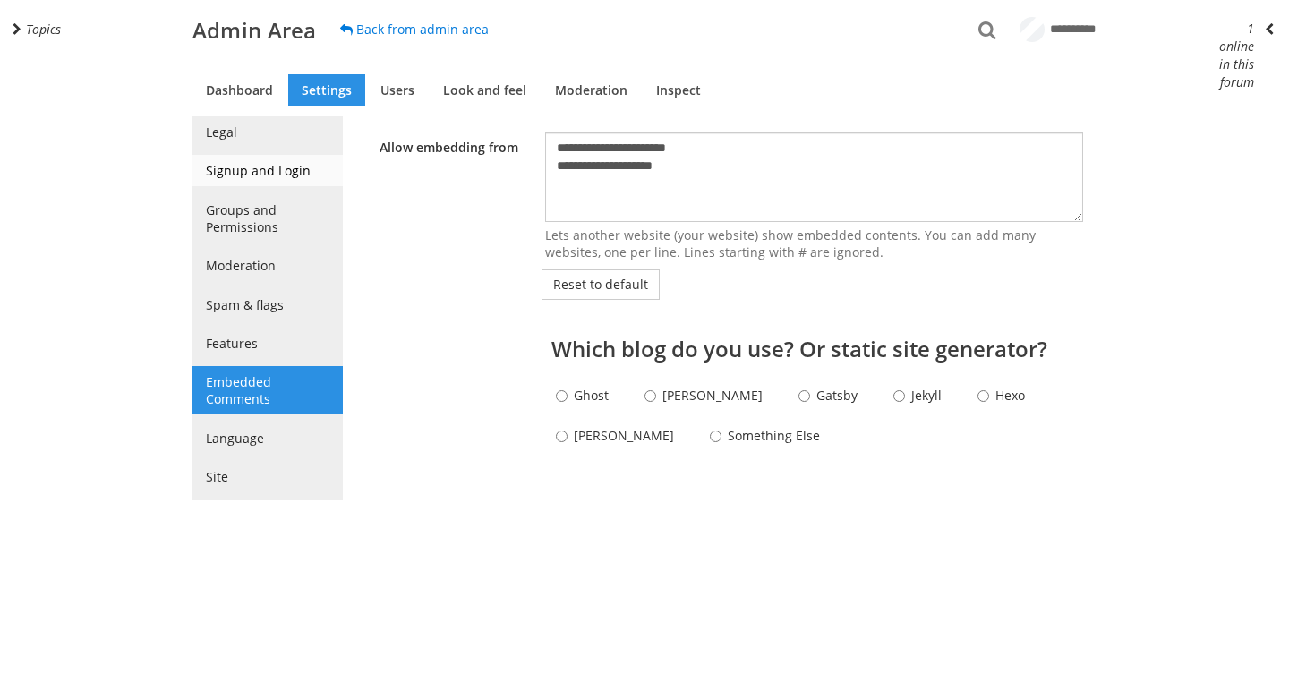
click at [263, 183] on link "Signup and Login" at bounding box center [267, 170] width 150 height 31
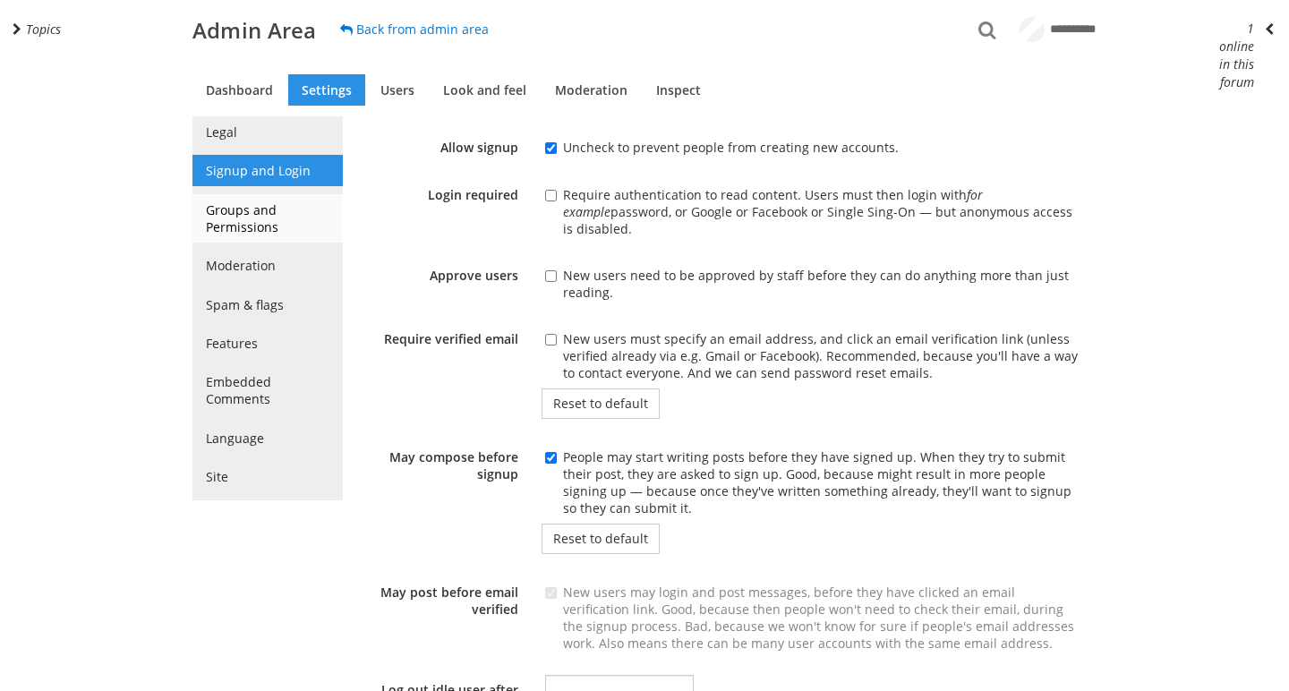
click at [255, 226] on link "Groups and Permissions" at bounding box center [267, 218] width 150 height 48
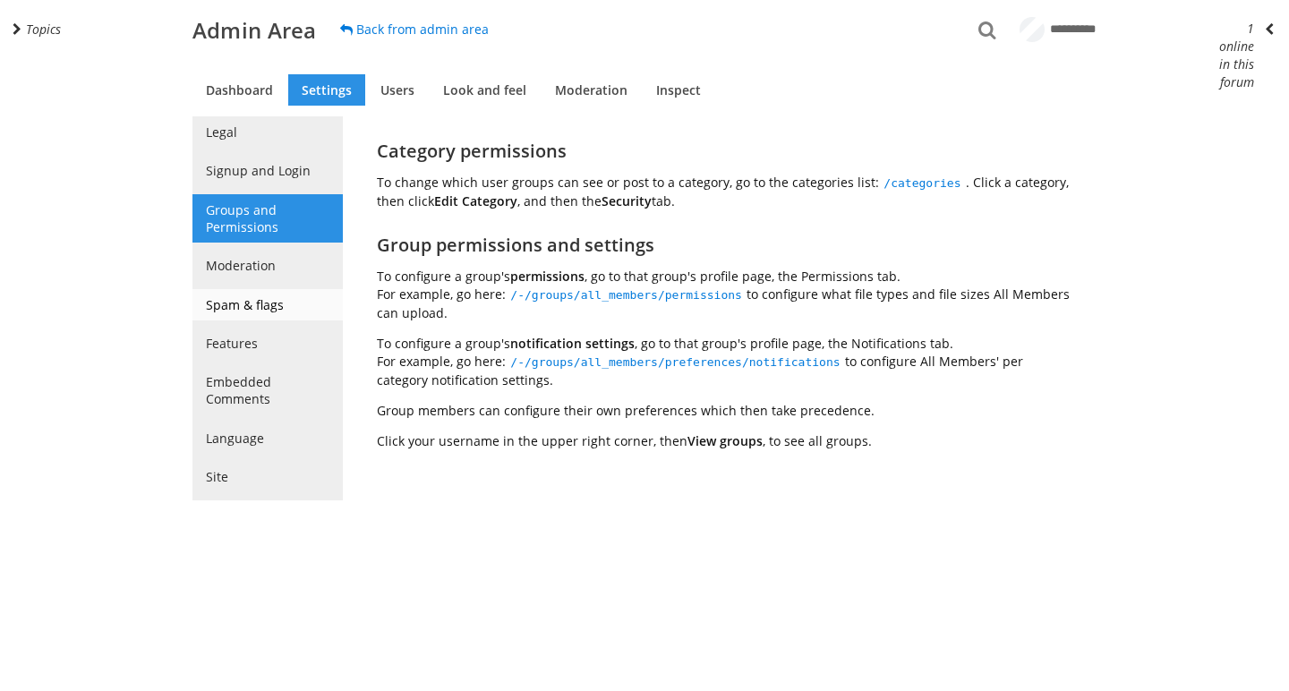
click at [287, 303] on link "Spam & flags" at bounding box center [267, 304] width 150 height 31
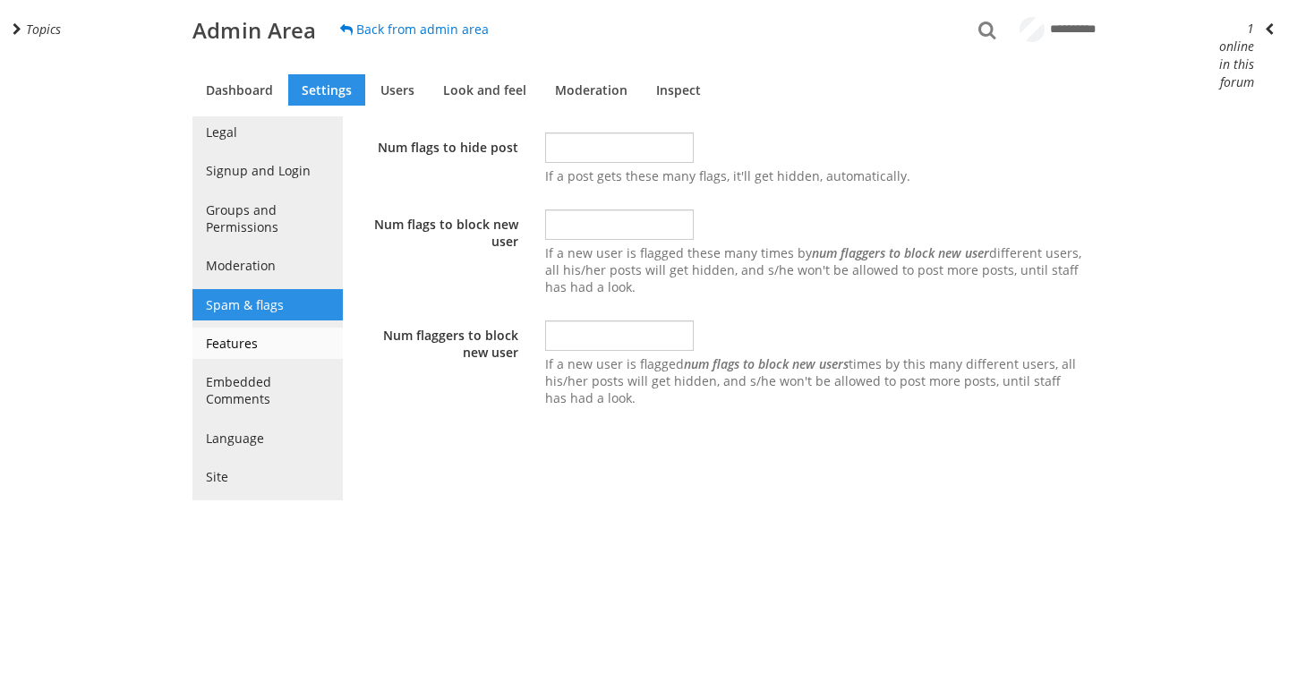
click at [286, 346] on link "Features" at bounding box center [267, 343] width 150 height 31
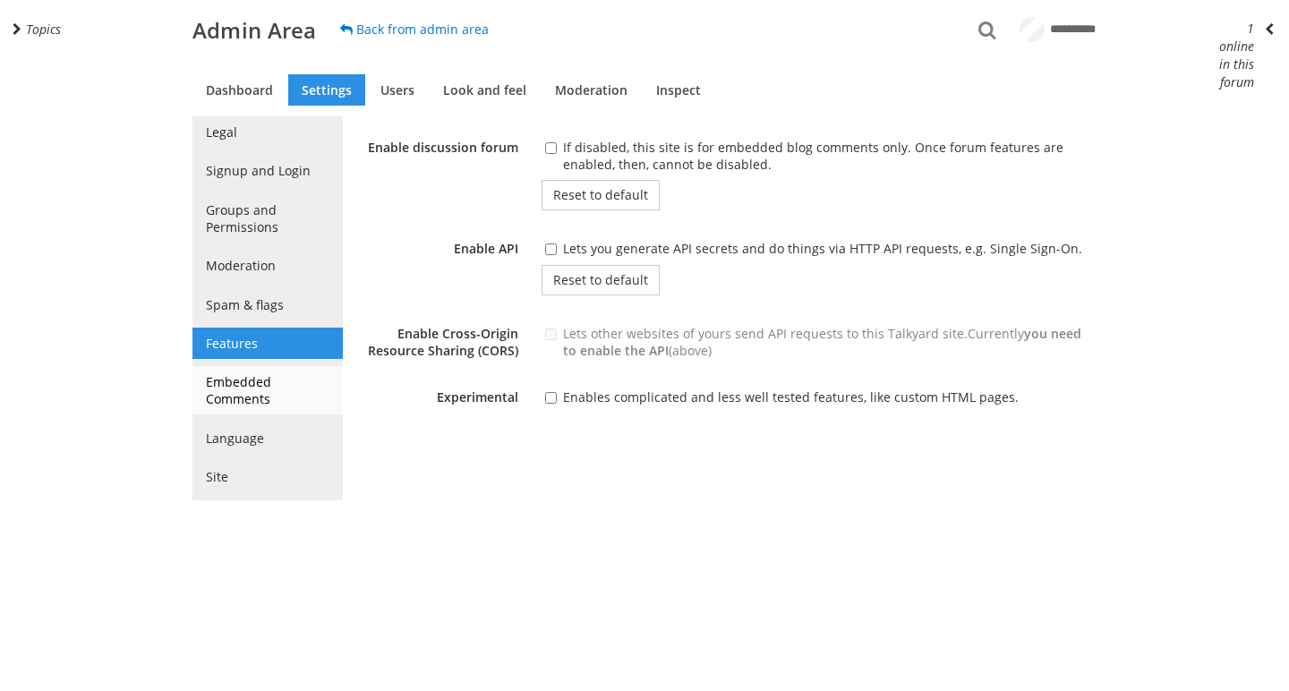
click at [293, 374] on link "Embedded Comments" at bounding box center [267, 390] width 150 height 48
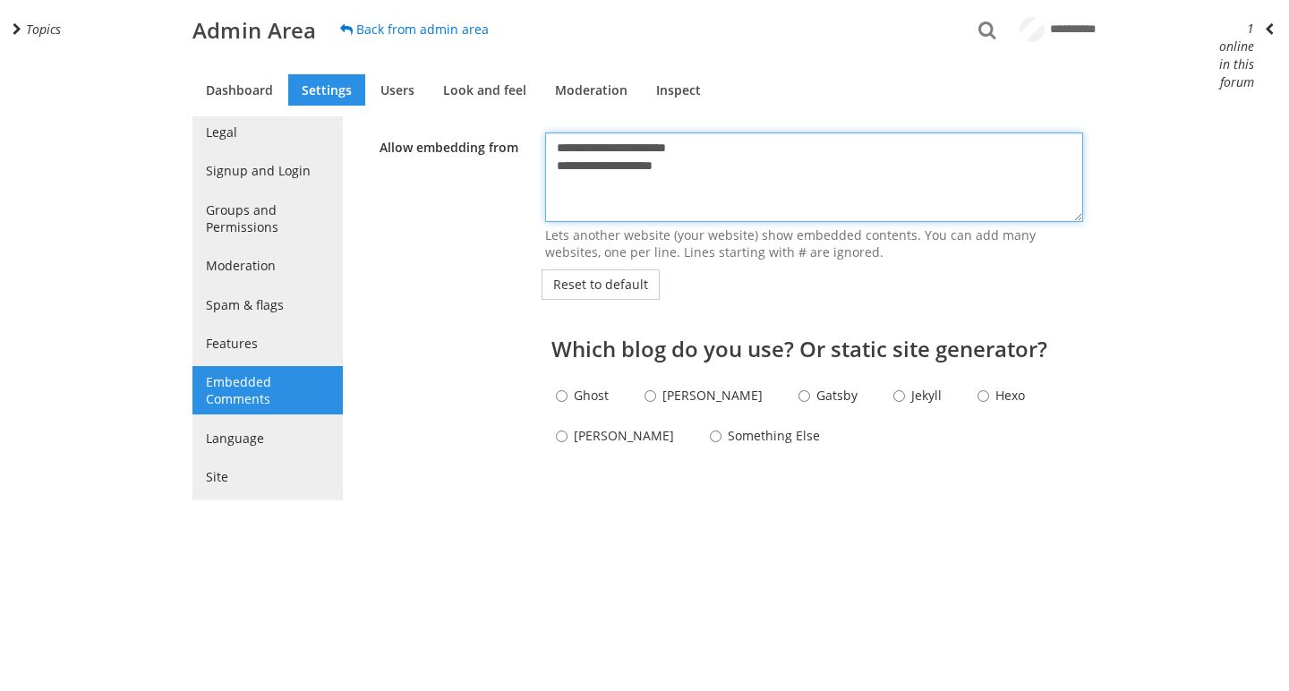
click at [695, 146] on textarea "**********" at bounding box center [814, 176] width 538 height 89
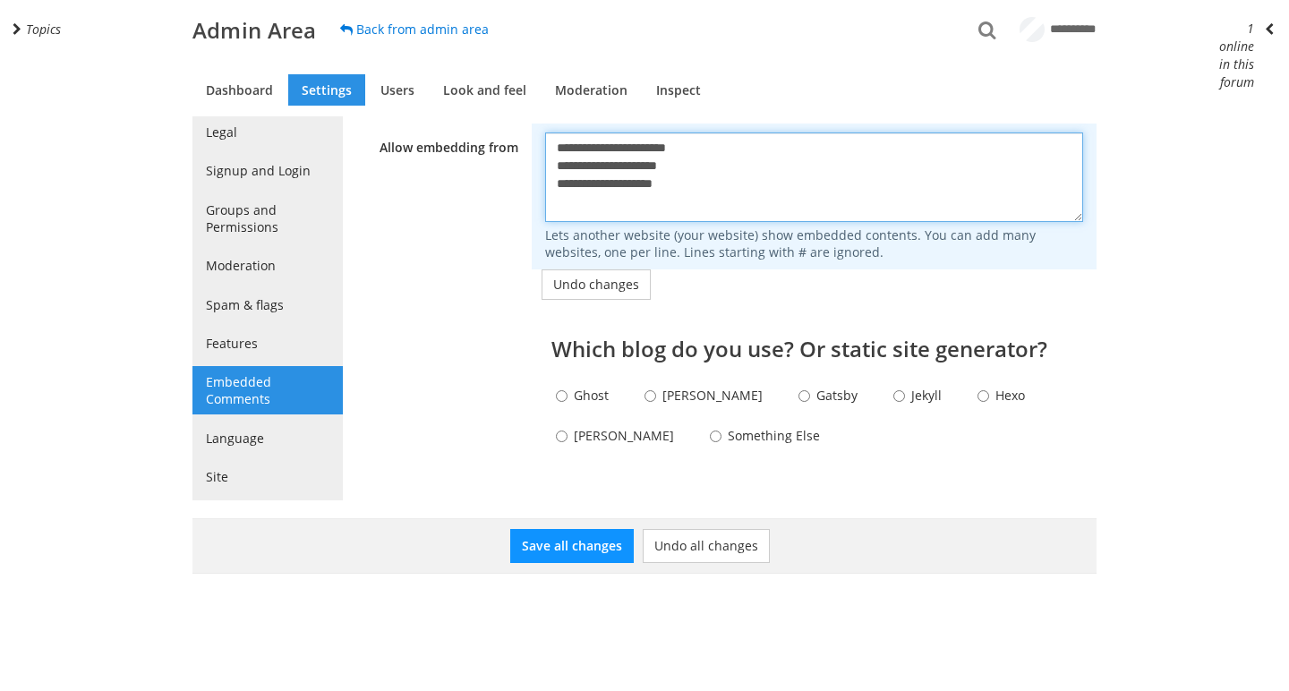
type textarea "**********"
